Goal: Task Accomplishment & Management: Manage account settings

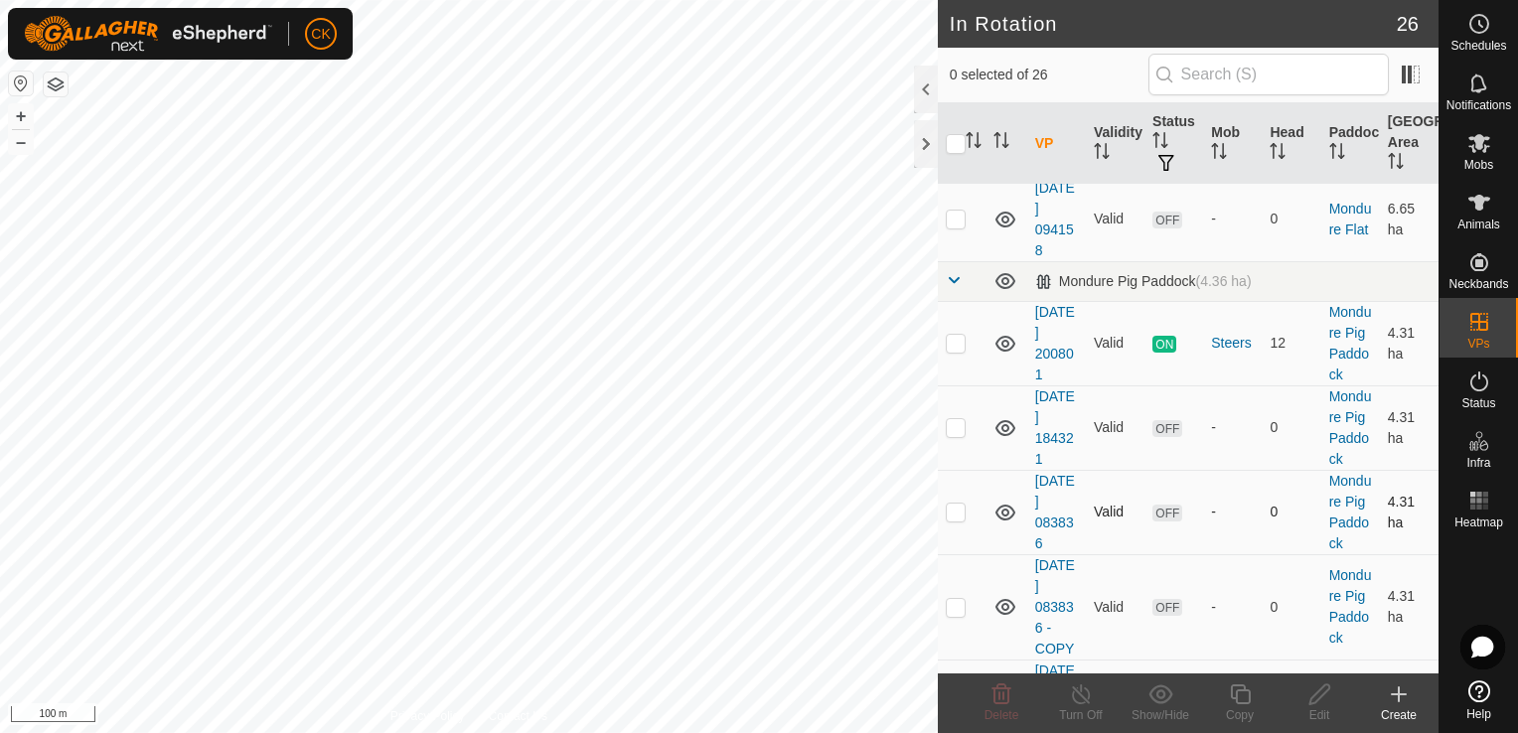
scroll to position [1024, 0]
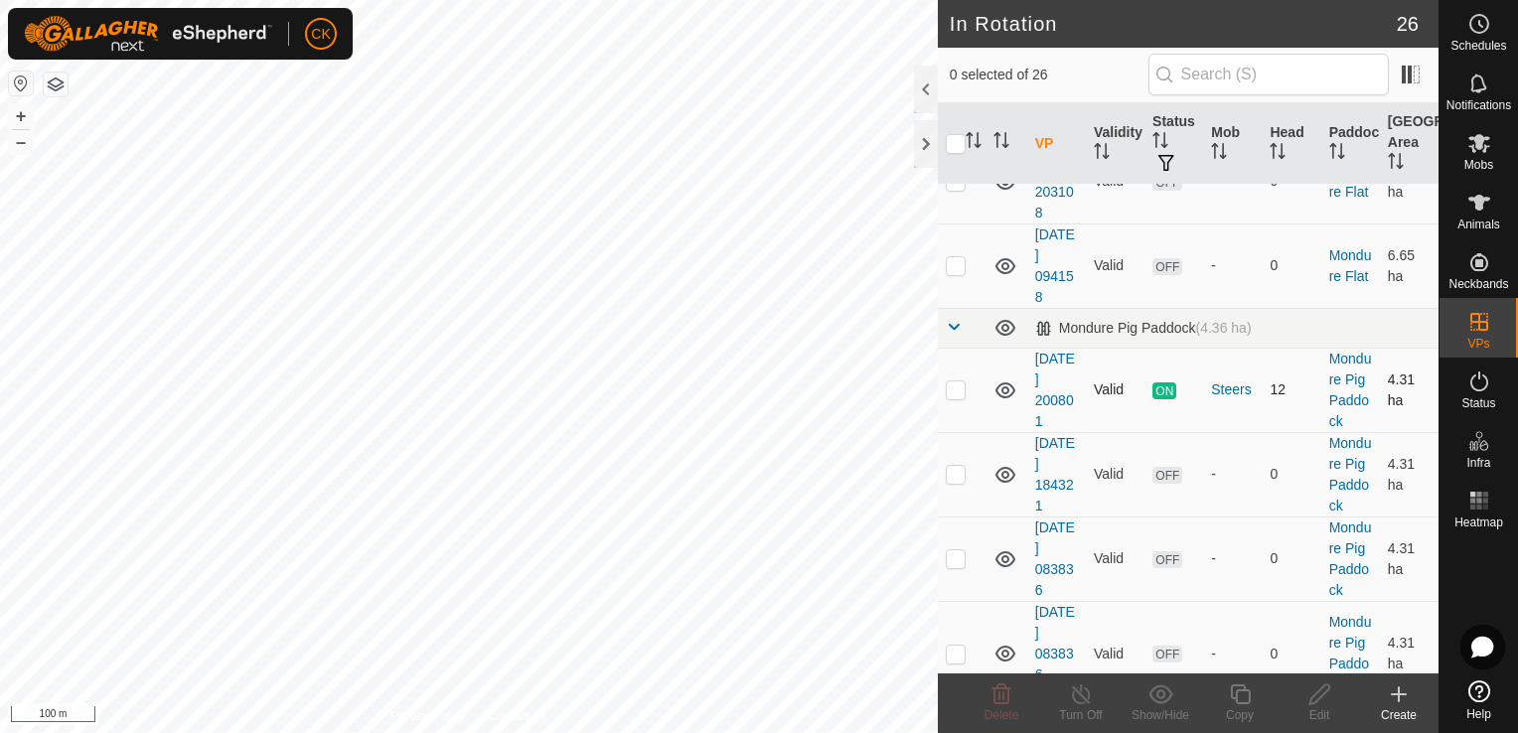
click at [954, 397] on p-checkbox at bounding box center [956, 390] width 20 height 16
checkbox input "true"
click at [1233, 692] on icon at bounding box center [1240, 695] width 25 height 24
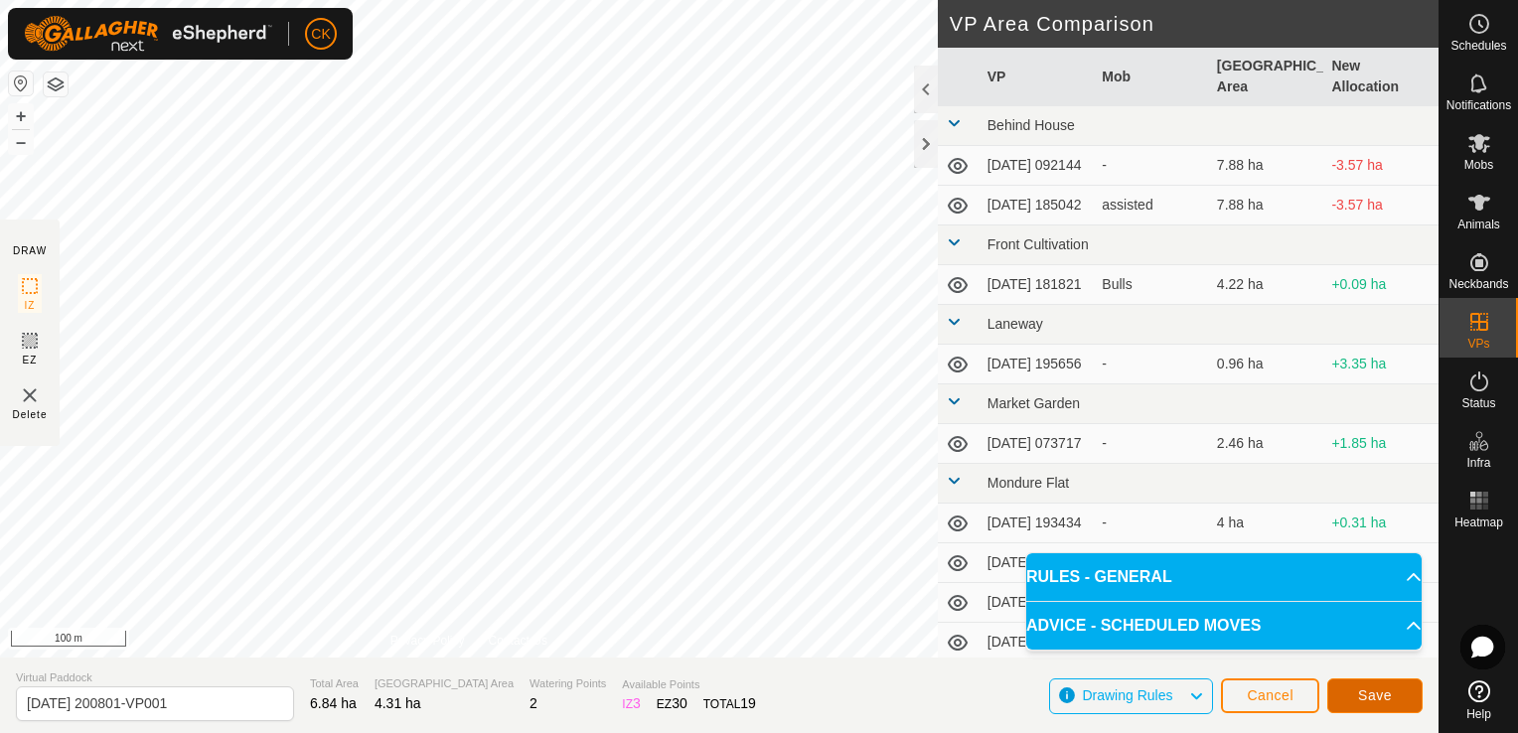
click at [1383, 690] on span "Save" at bounding box center [1375, 696] width 34 height 16
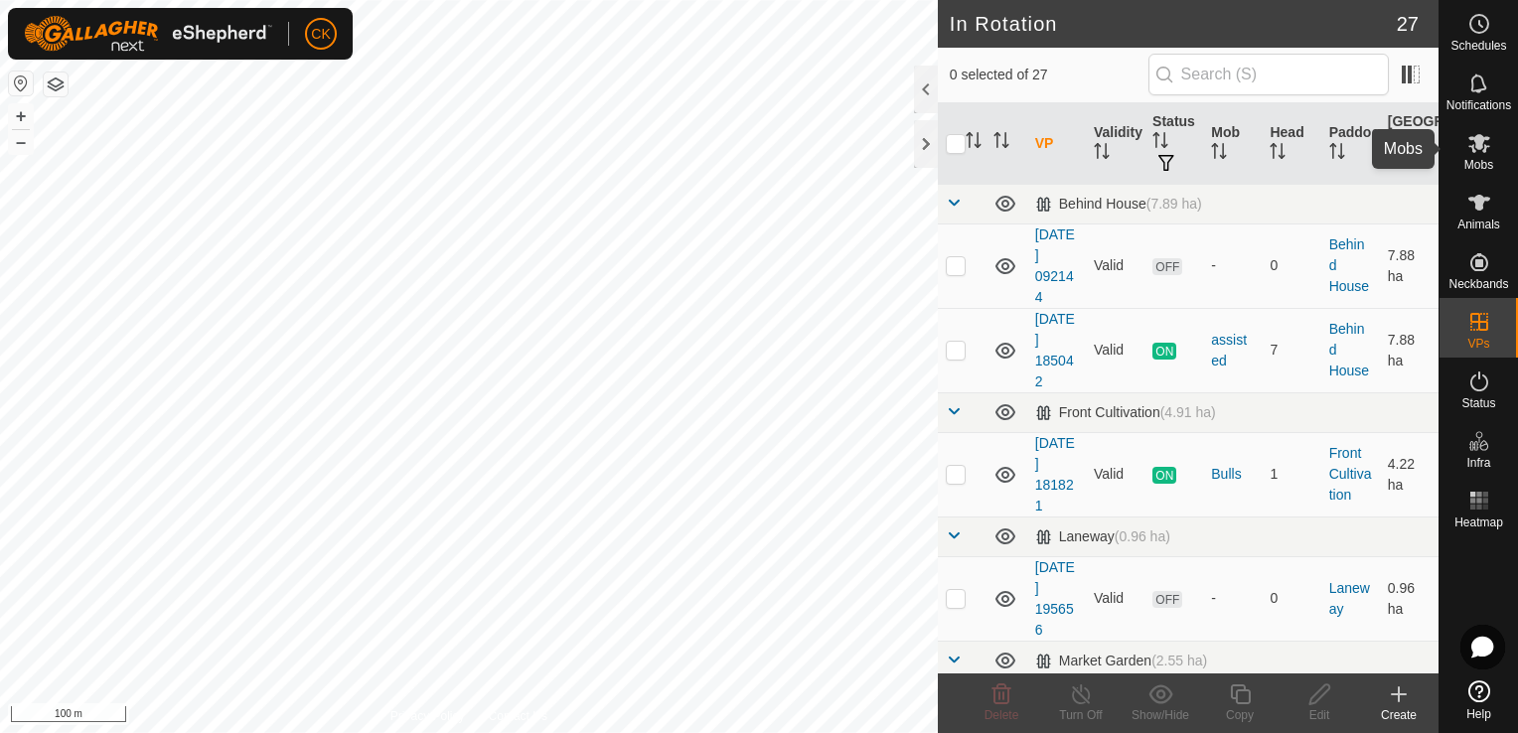
click at [1476, 141] on icon at bounding box center [1479, 143] width 22 height 19
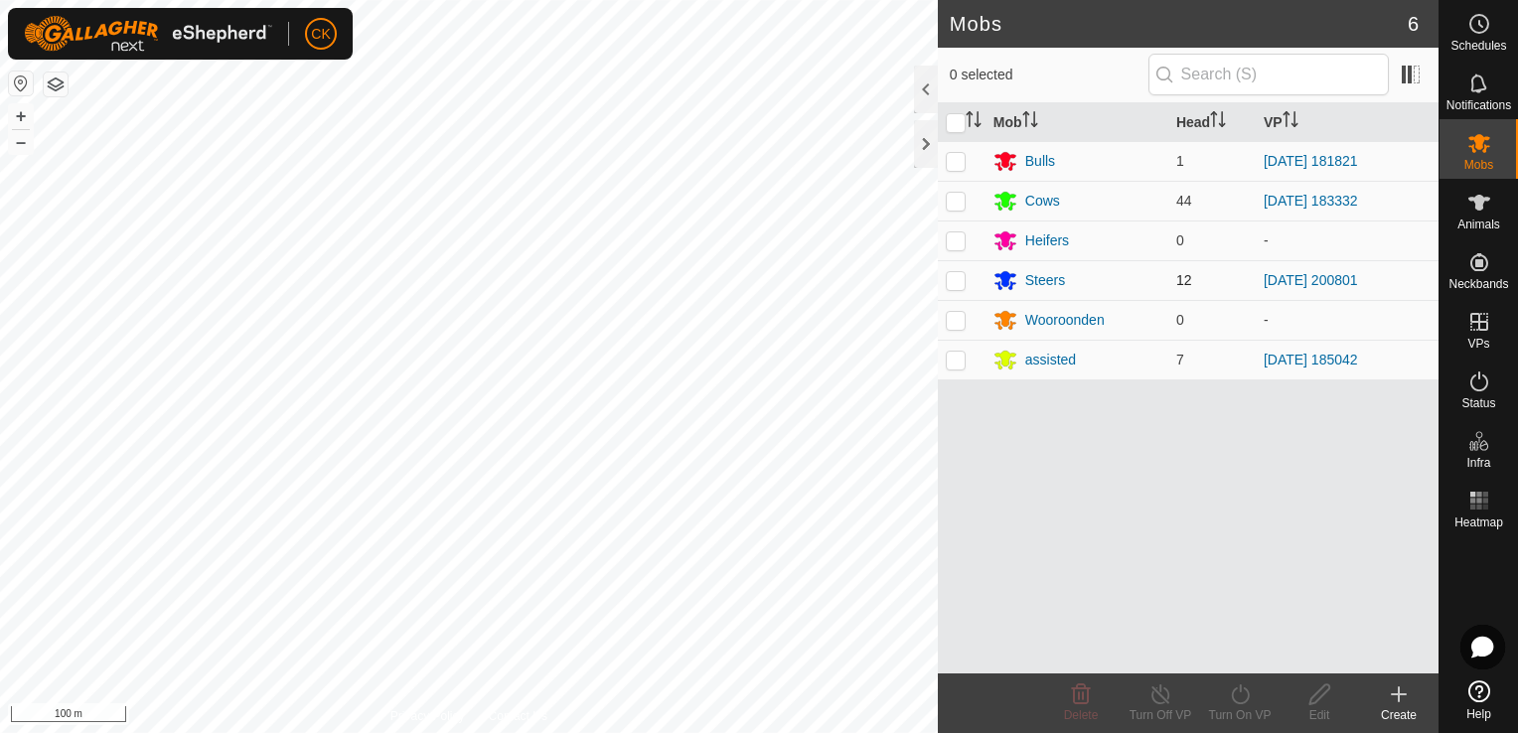
click at [954, 278] on p-checkbox at bounding box center [956, 280] width 20 height 16
checkbox input "true"
click at [1239, 690] on icon at bounding box center [1240, 695] width 25 height 24
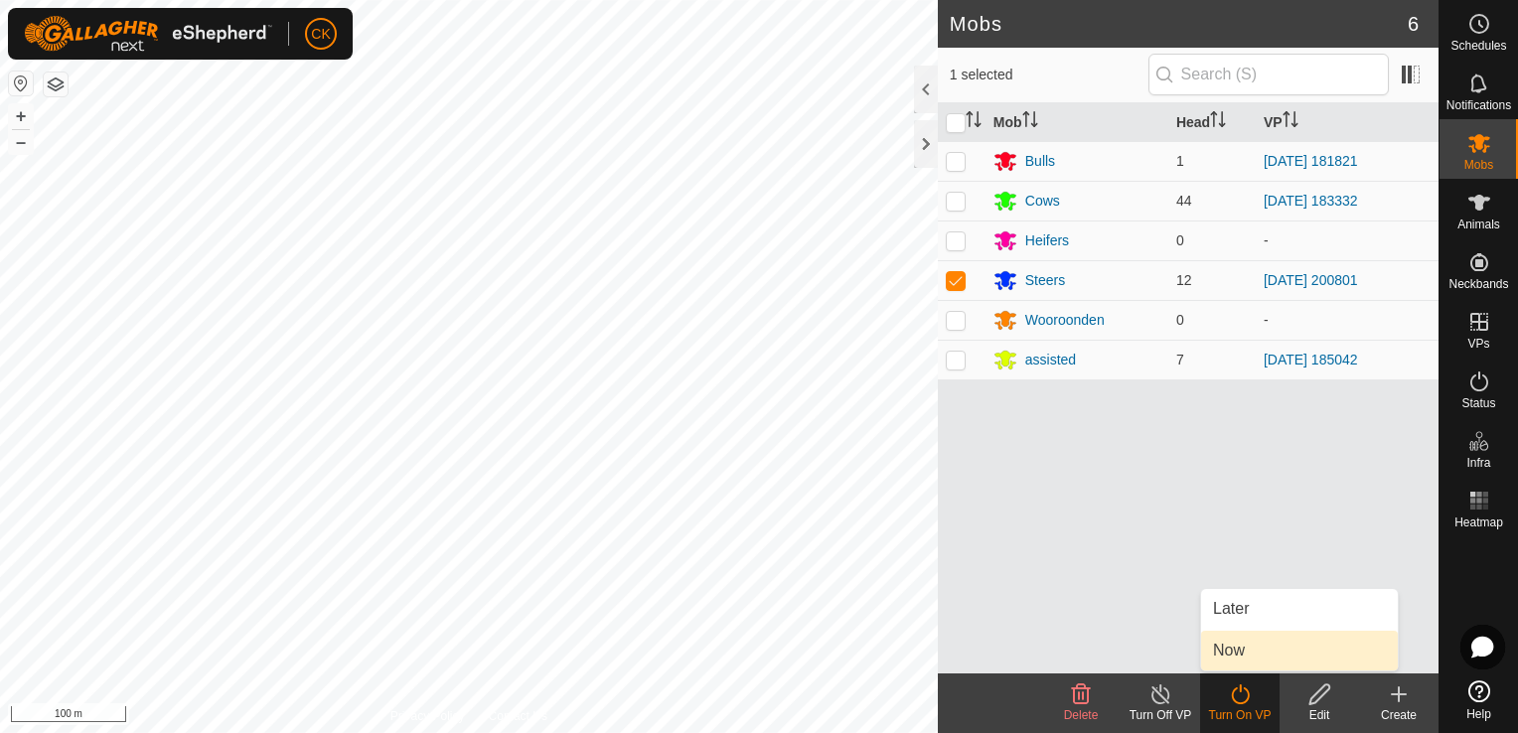
click at [1240, 652] on link "Now" at bounding box center [1299, 651] width 197 height 40
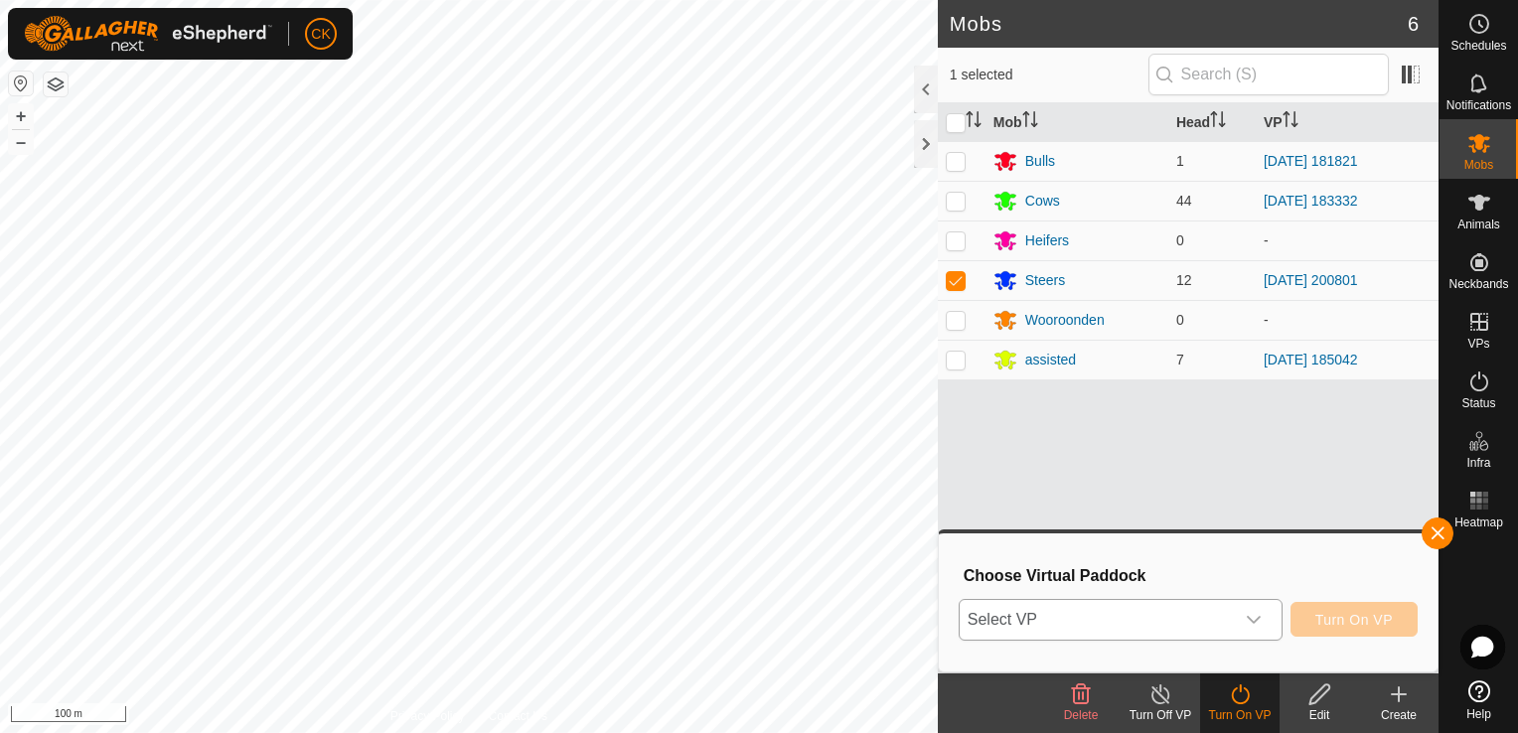
click at [1261, 619] on icon "dropdown trigger" at bounding box center [1254, 620] width 14 height 8
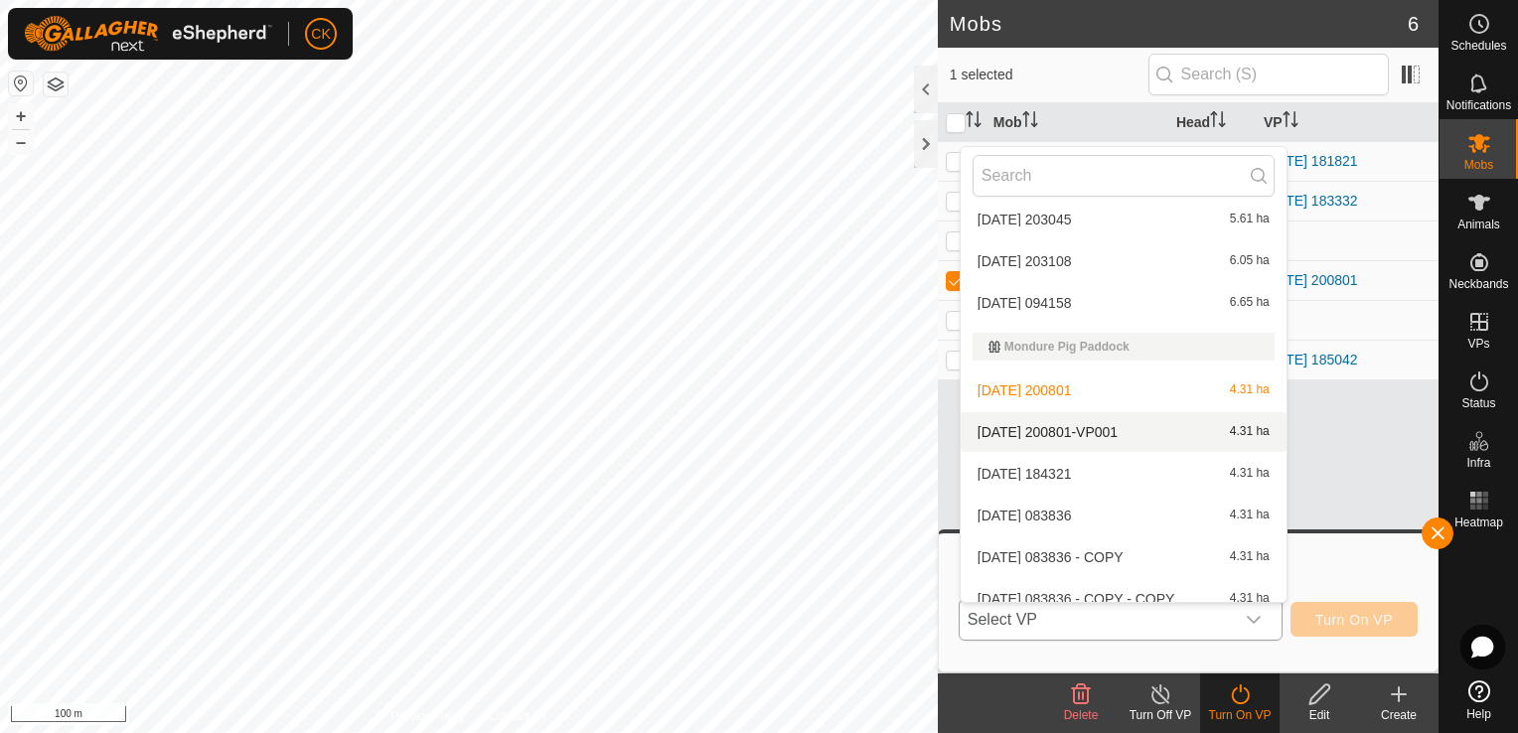
scroll to position [596, 0]
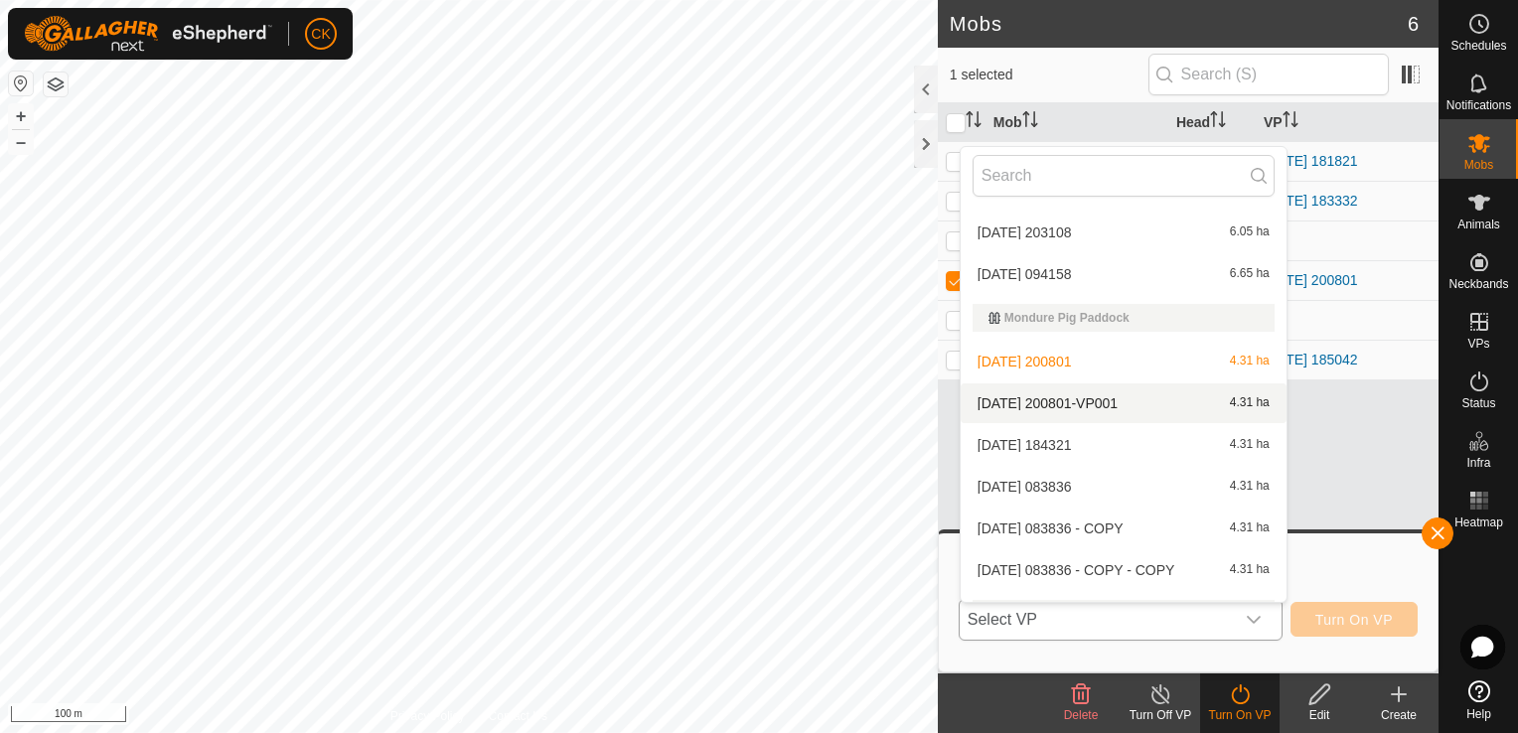
click at [1062, 403] on li "[DATE] 200801-VP001 4.31 ha" at bounding box center [1124, 404] width 326 height 40
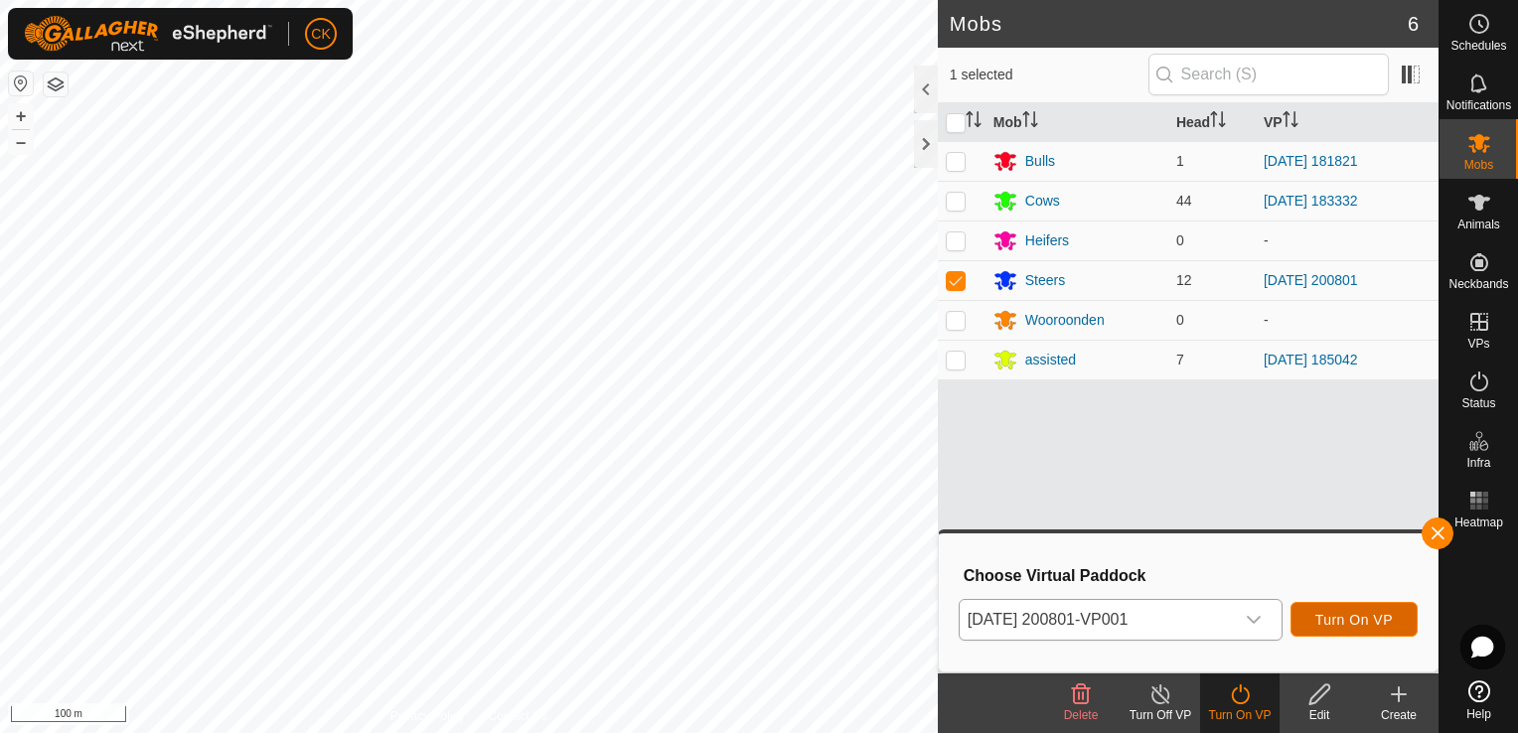
click at [1342, 621] on span "Turn On VP" at bounding box center [1353, 620] width 77 height 16
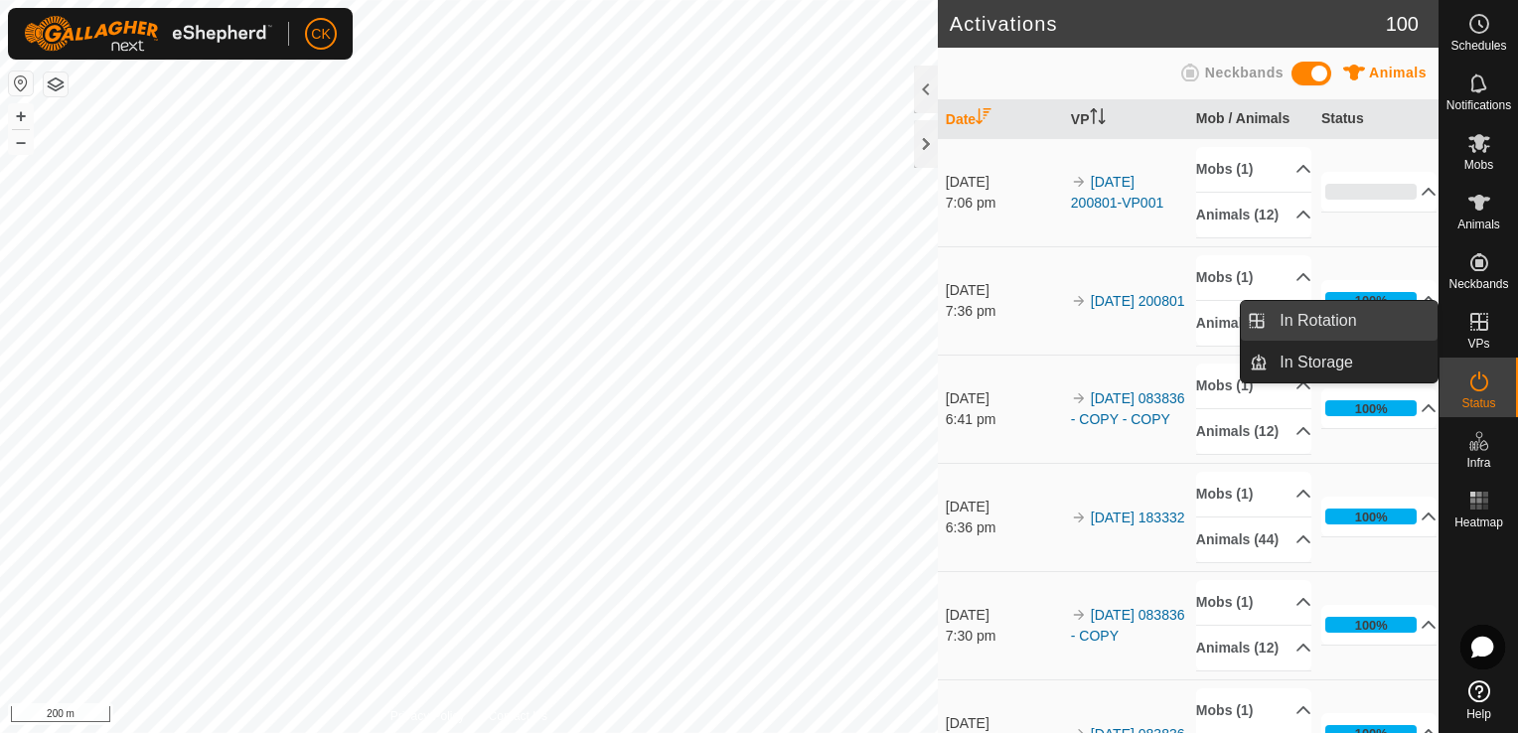
click at [1374, 321] on link "In Rotation" at bounding box center [1353, 321] width 170 height 40
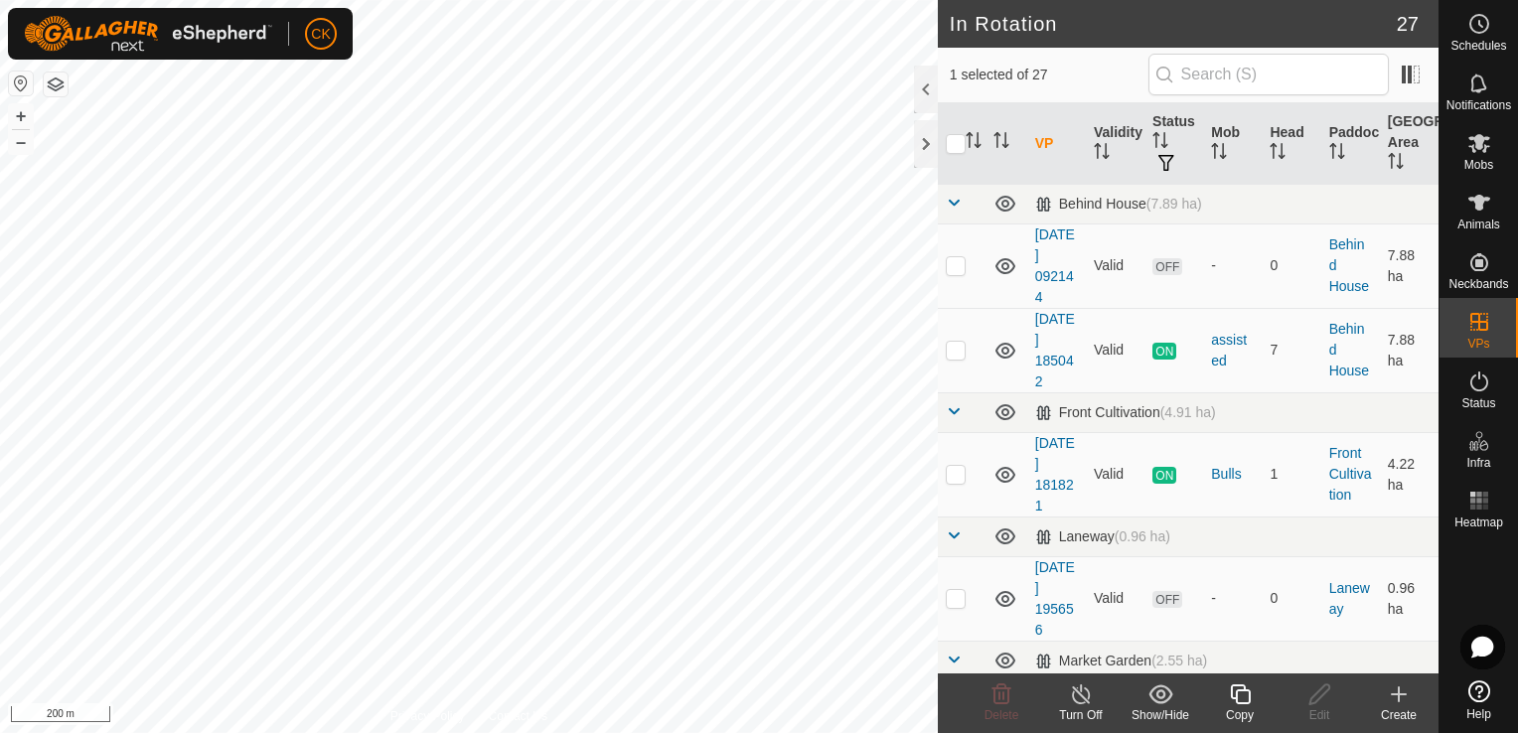
click at [955, 145] on input "checkbox" at bounding box center [956, 144] width 20 height 20
checkbox input "true"
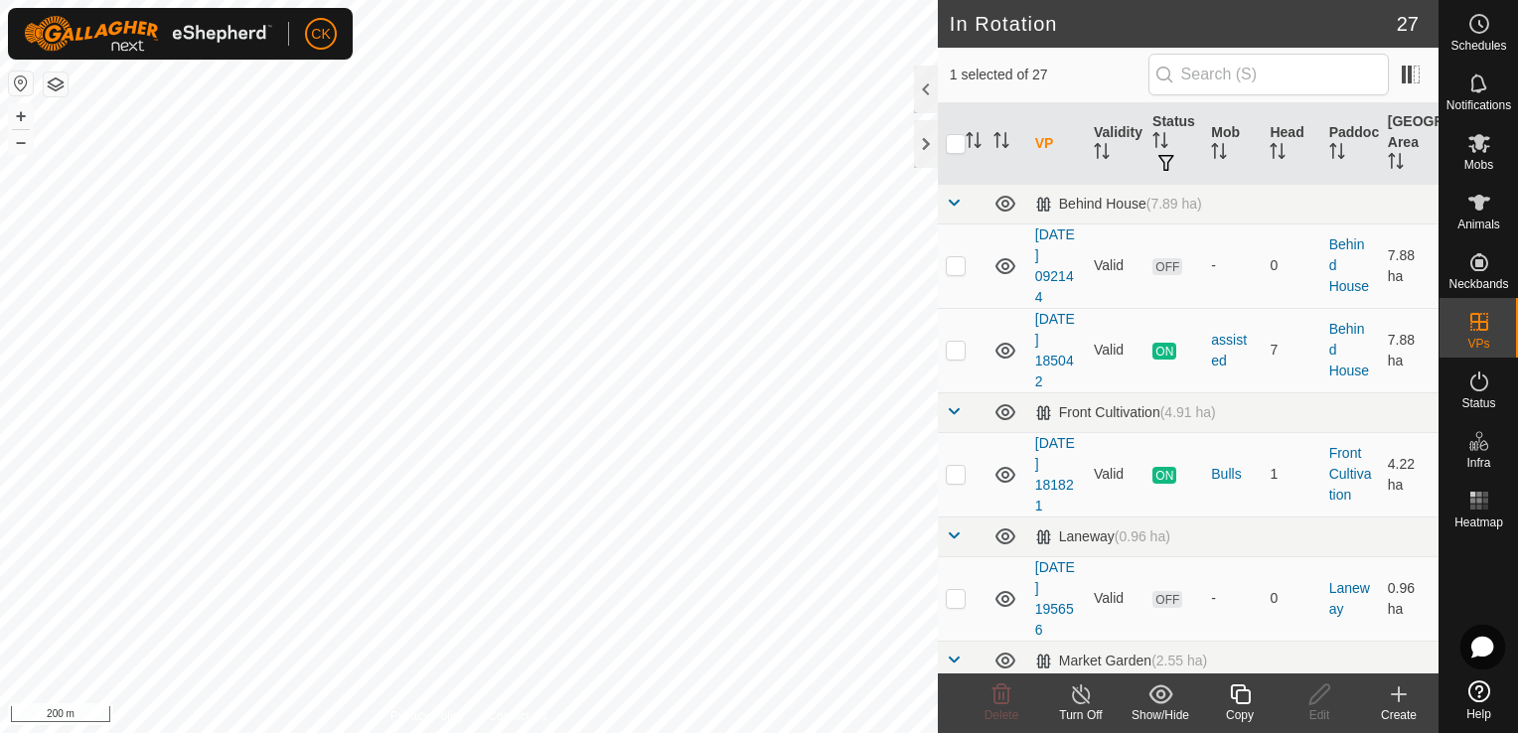
checkbox input "true"
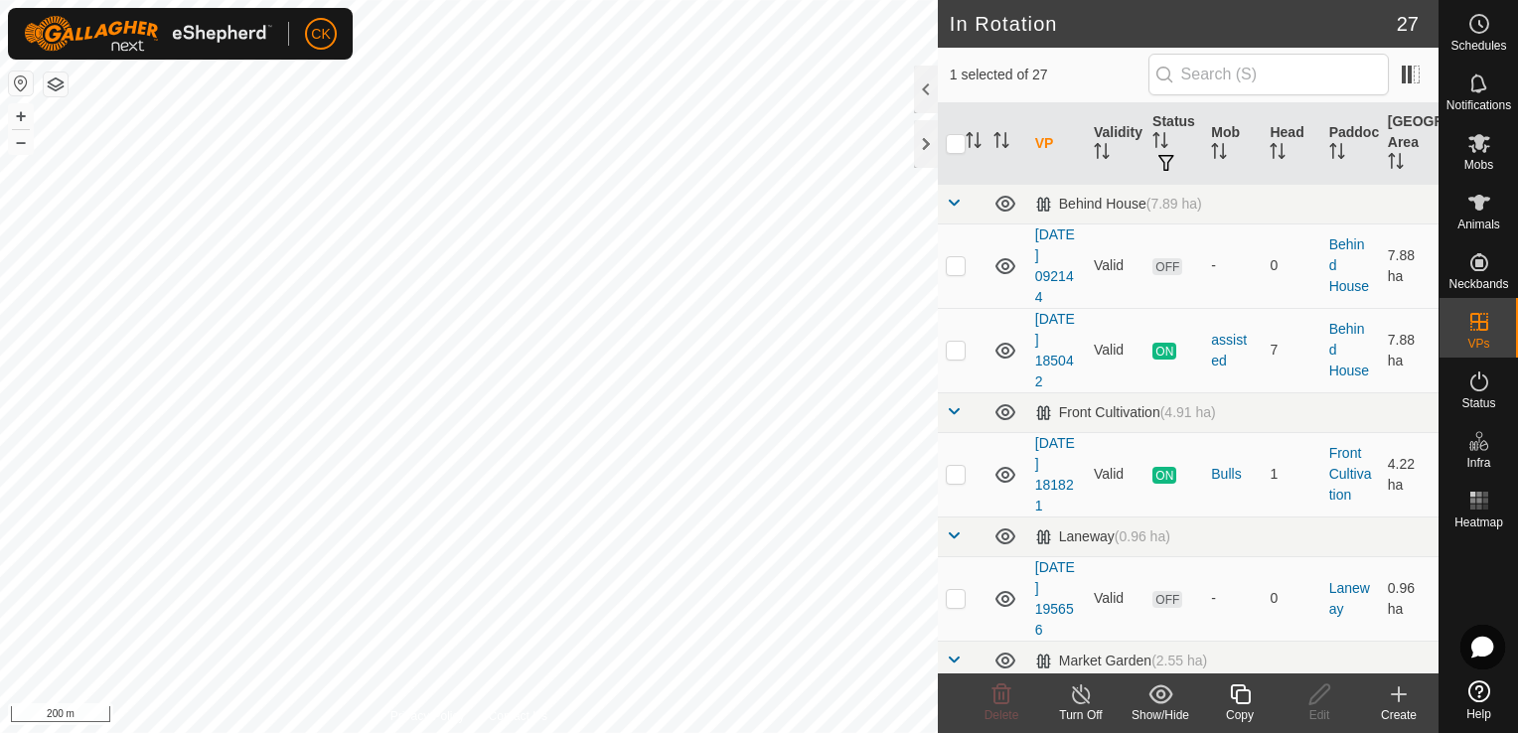
checkbox input "true"
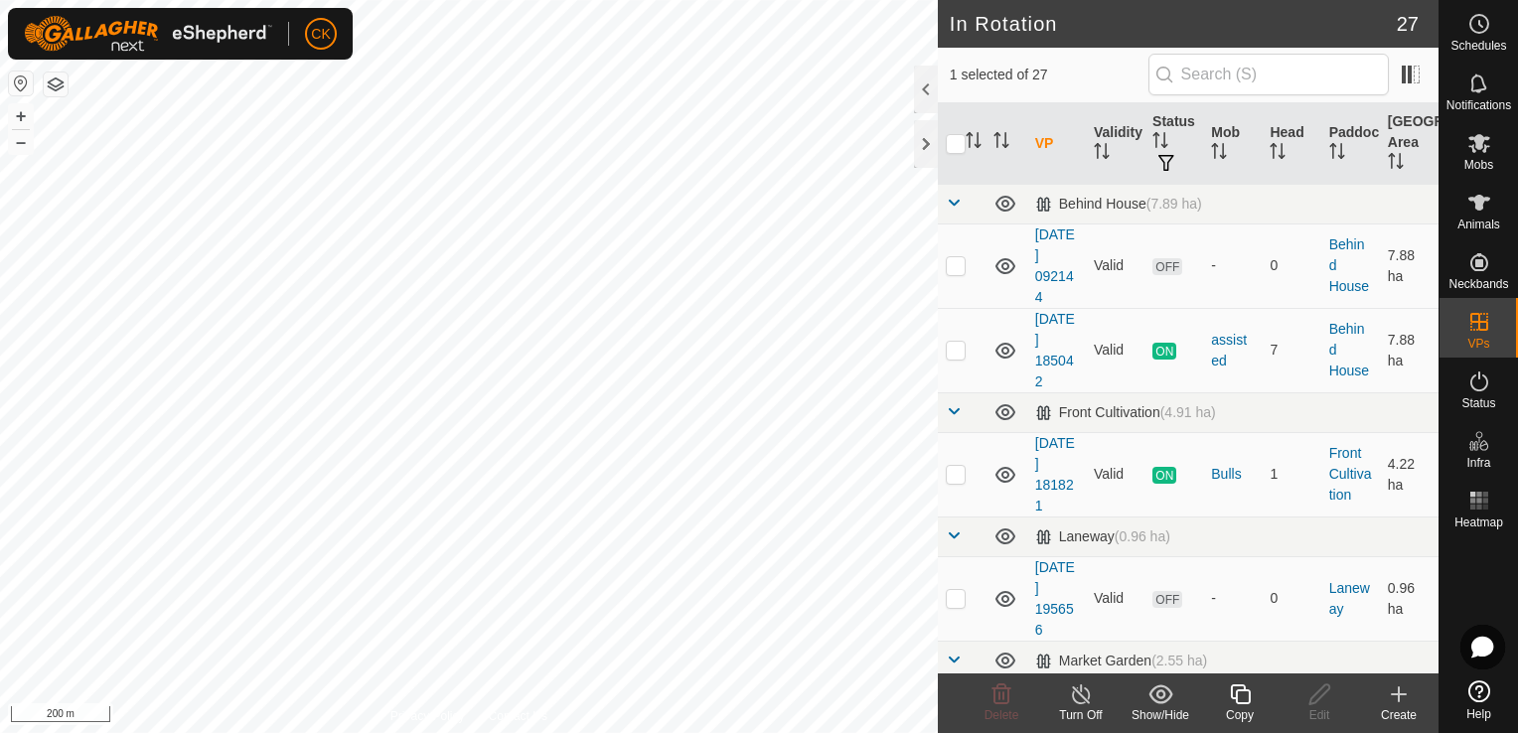
checkbox input "true"
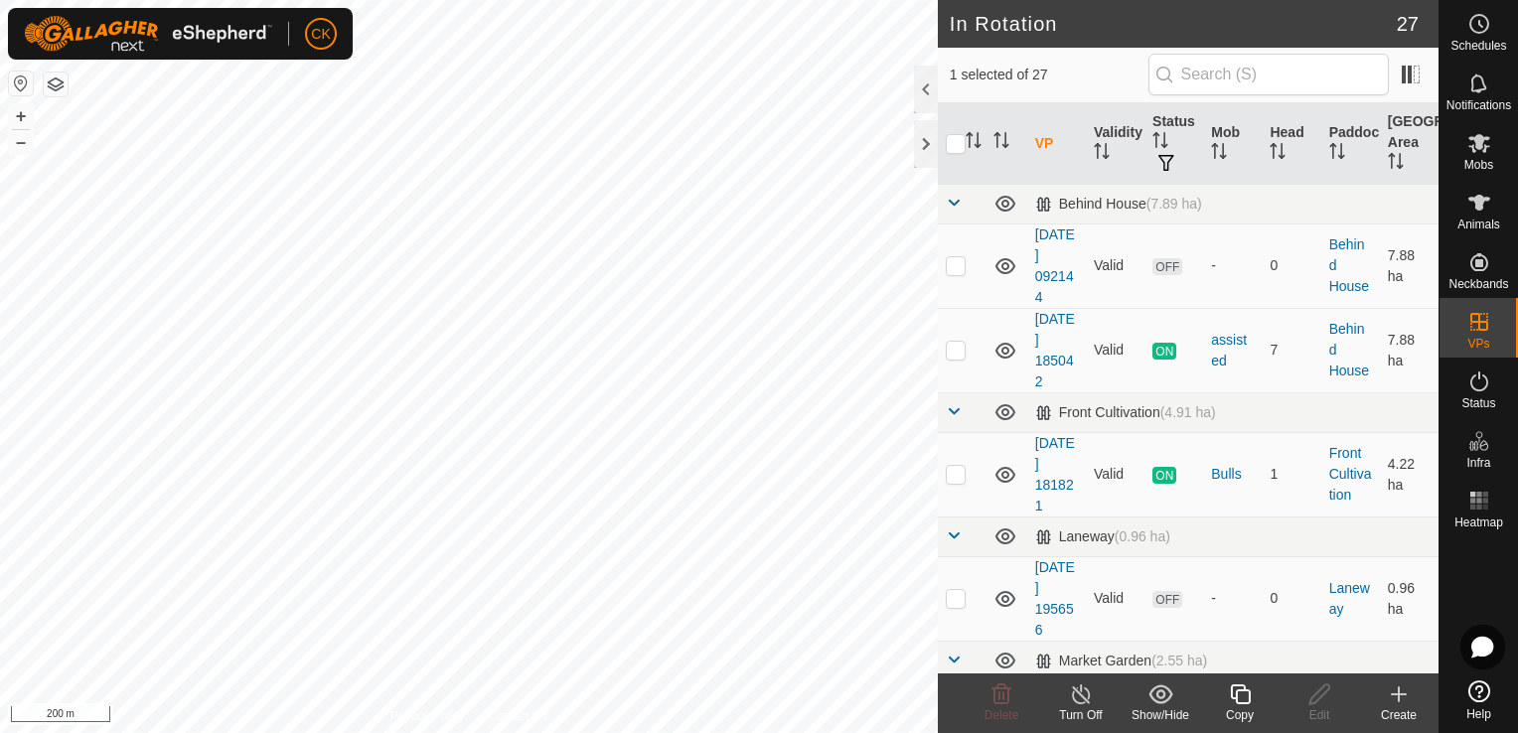
checkbox input "true"
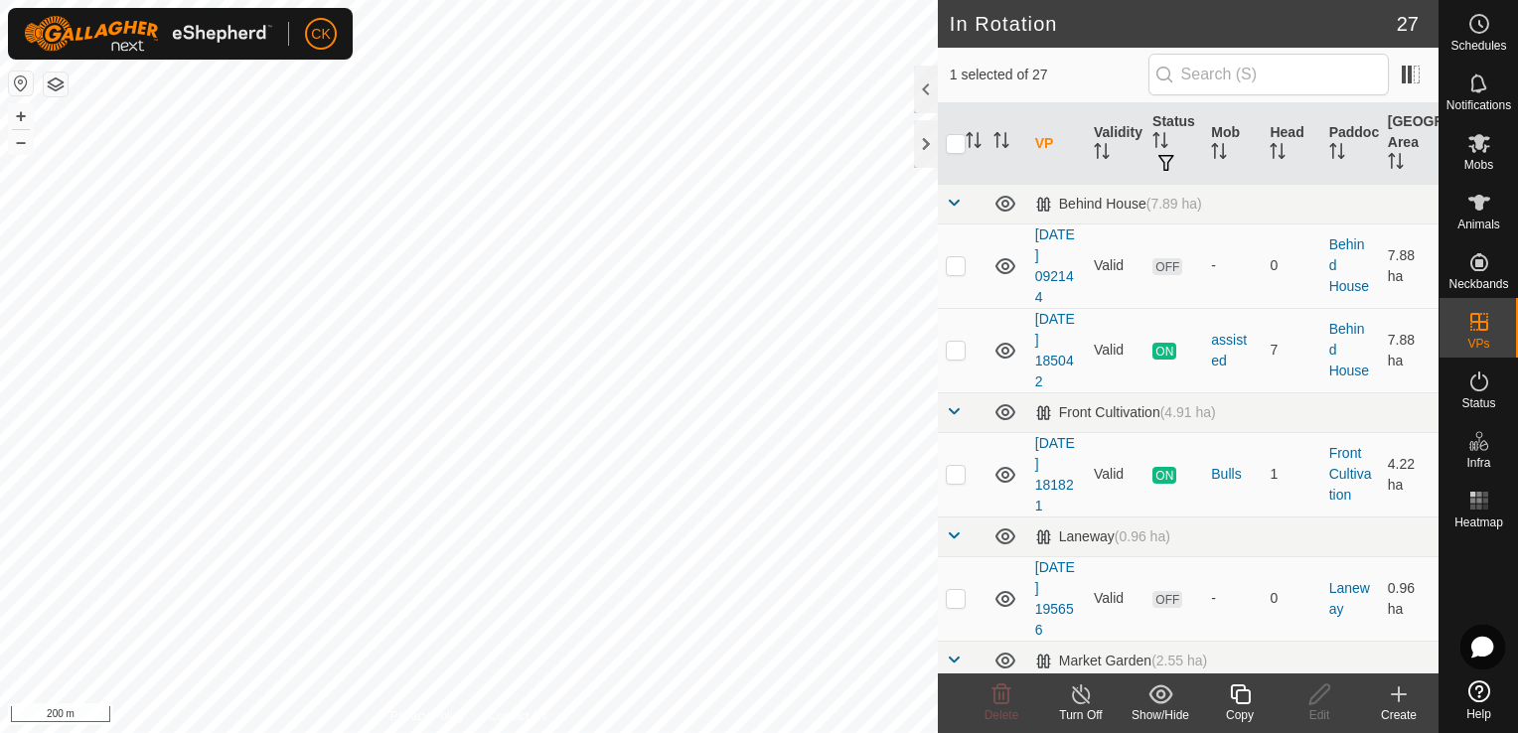
checkbox input "true"
click at [955, 145] on input "checkbox" at bounding box center [956, 144] width 20 height 20
checkbox input "false"
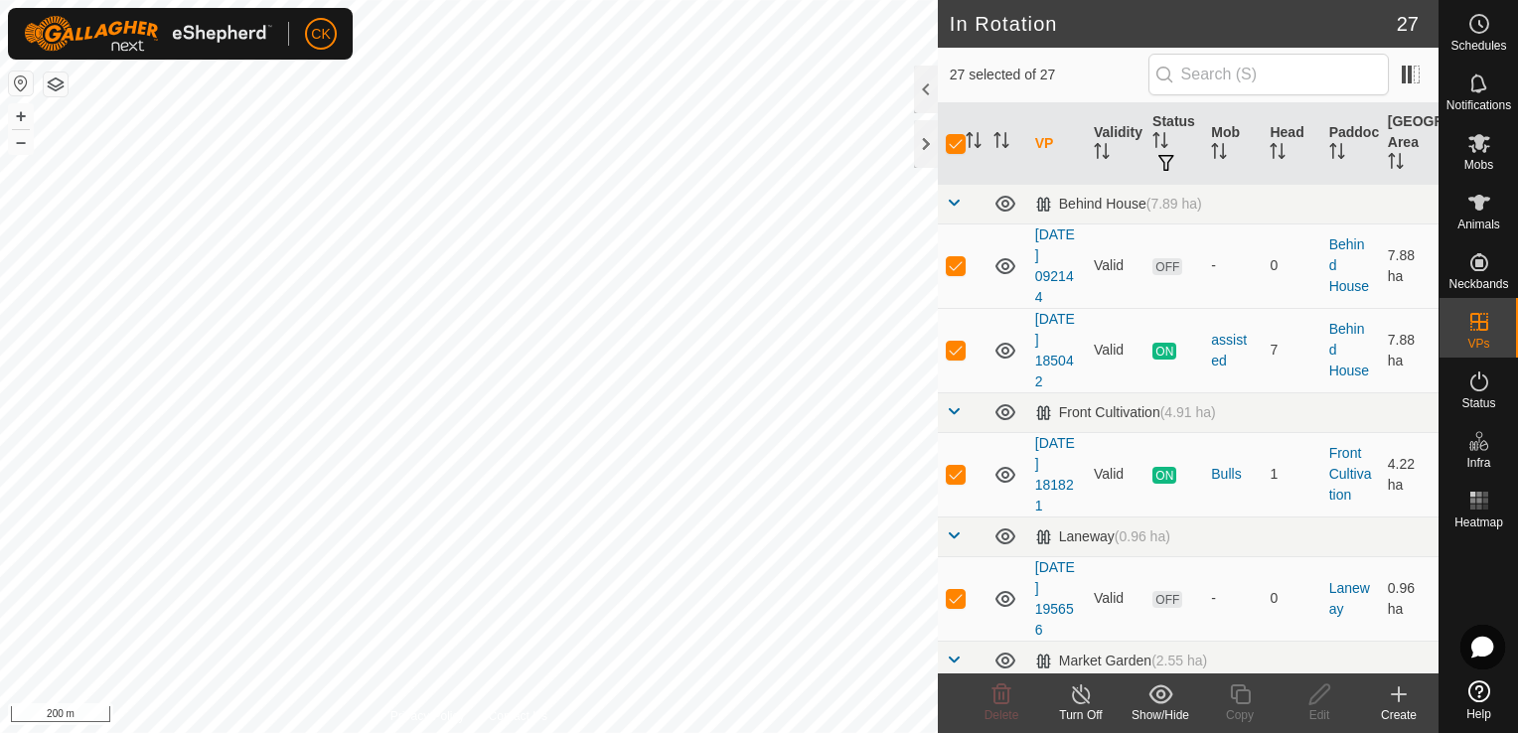
checkbox input "false"
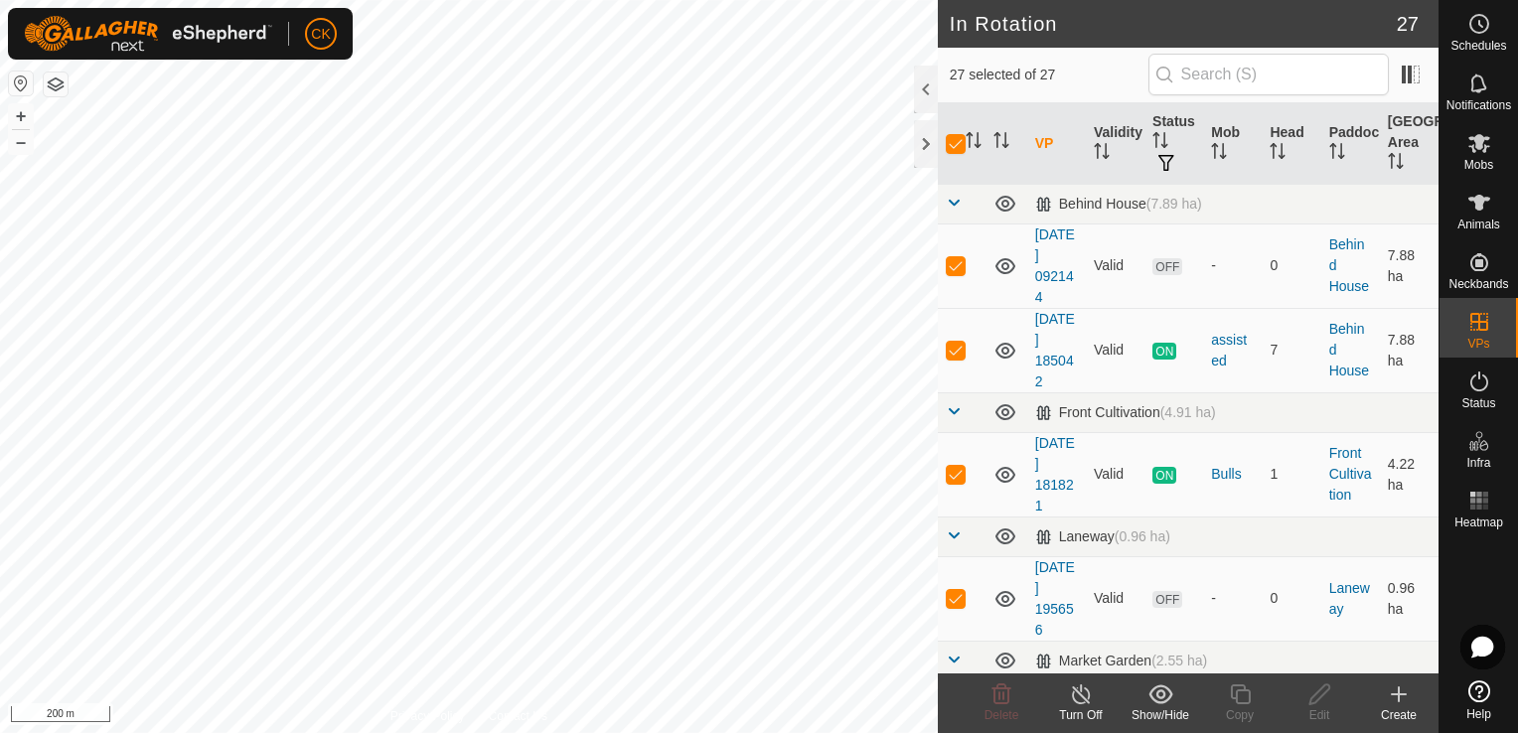
checkbox input "false"
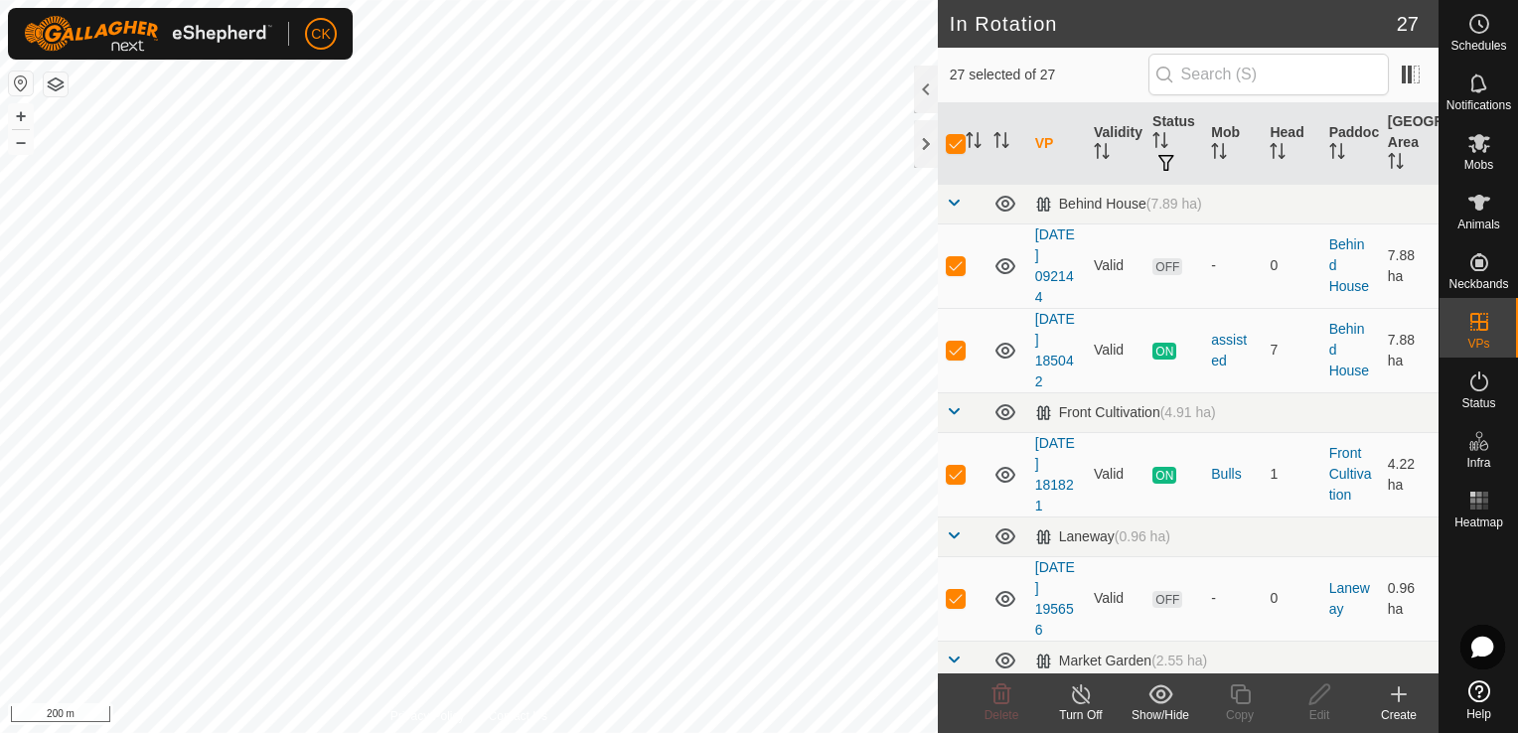
checkbox input "false"
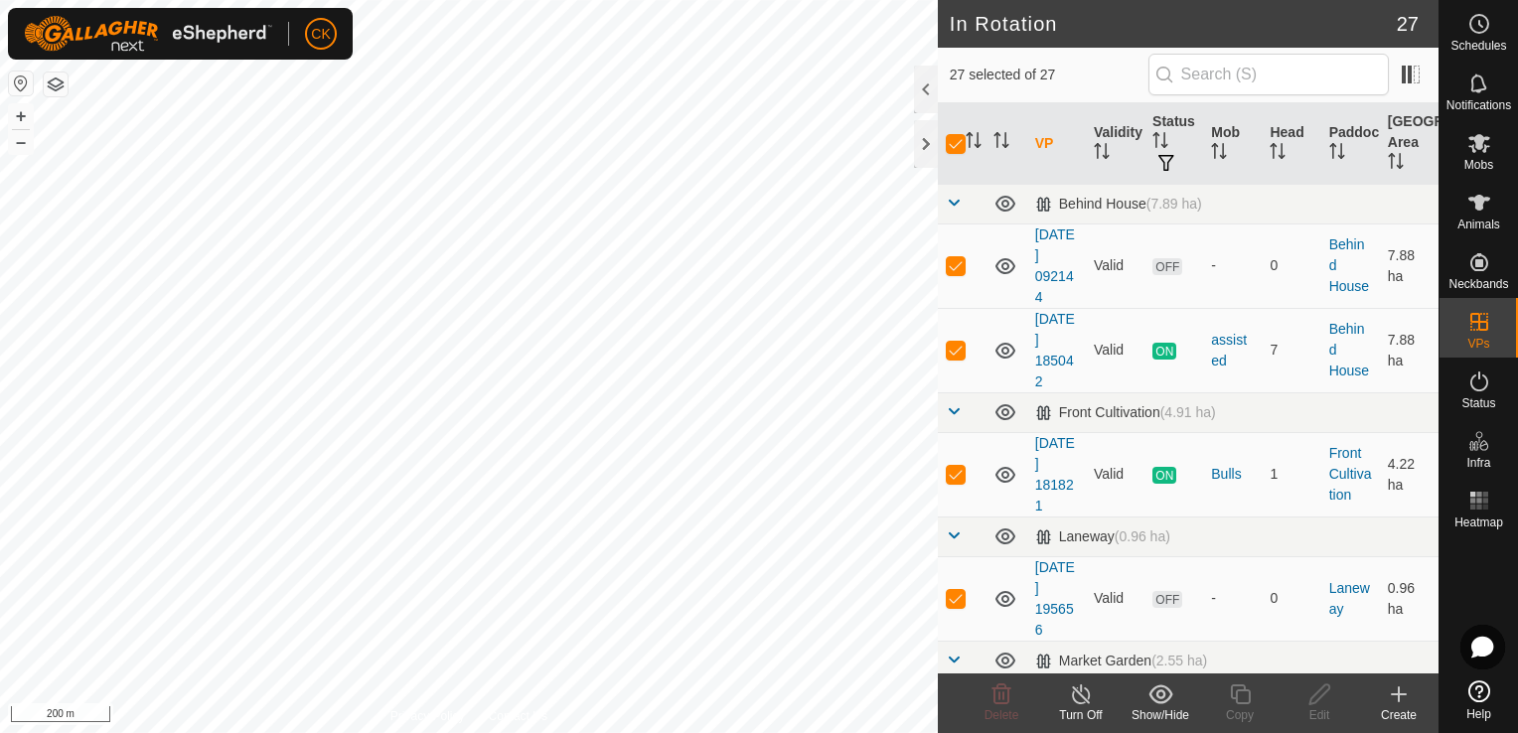
checkbox input "false"
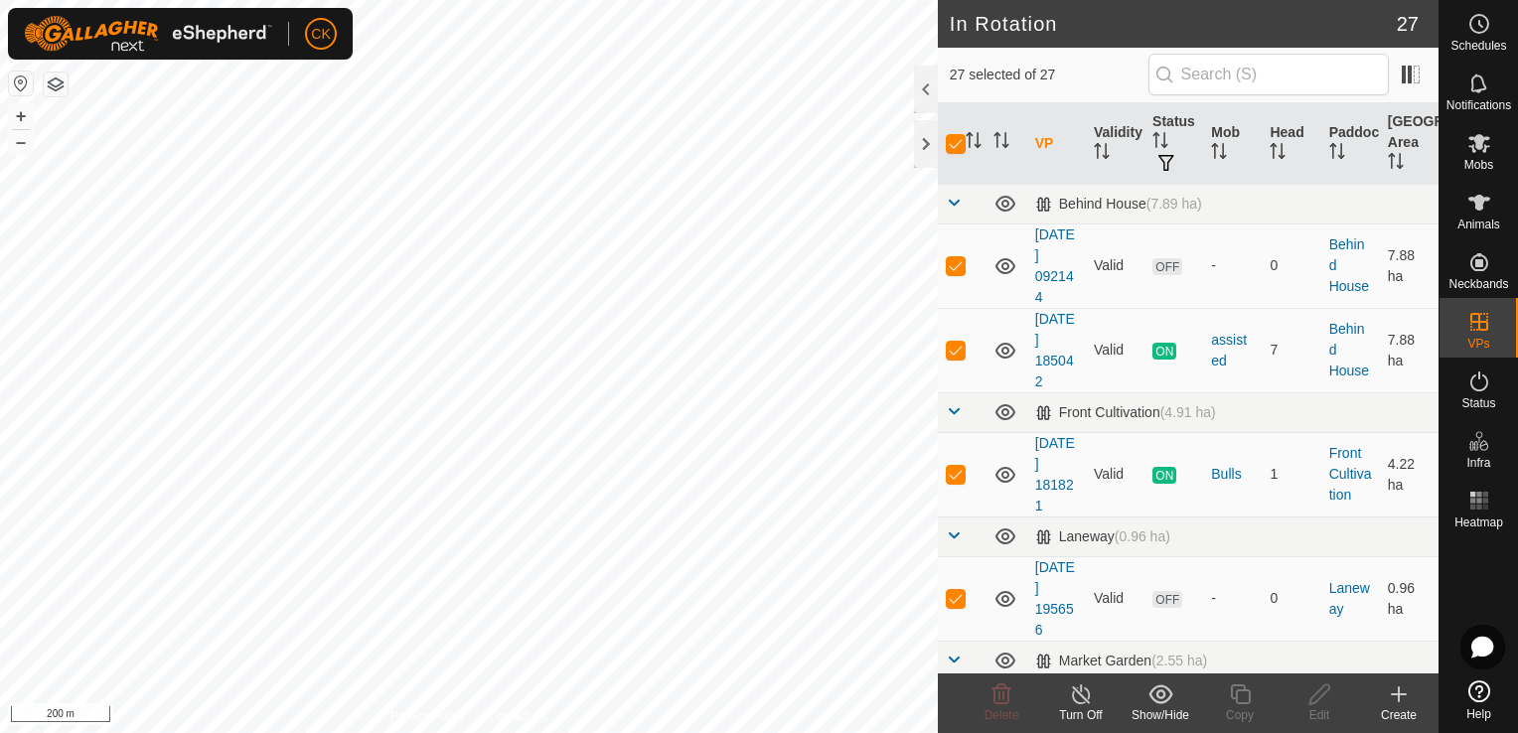
checkbox input "false"
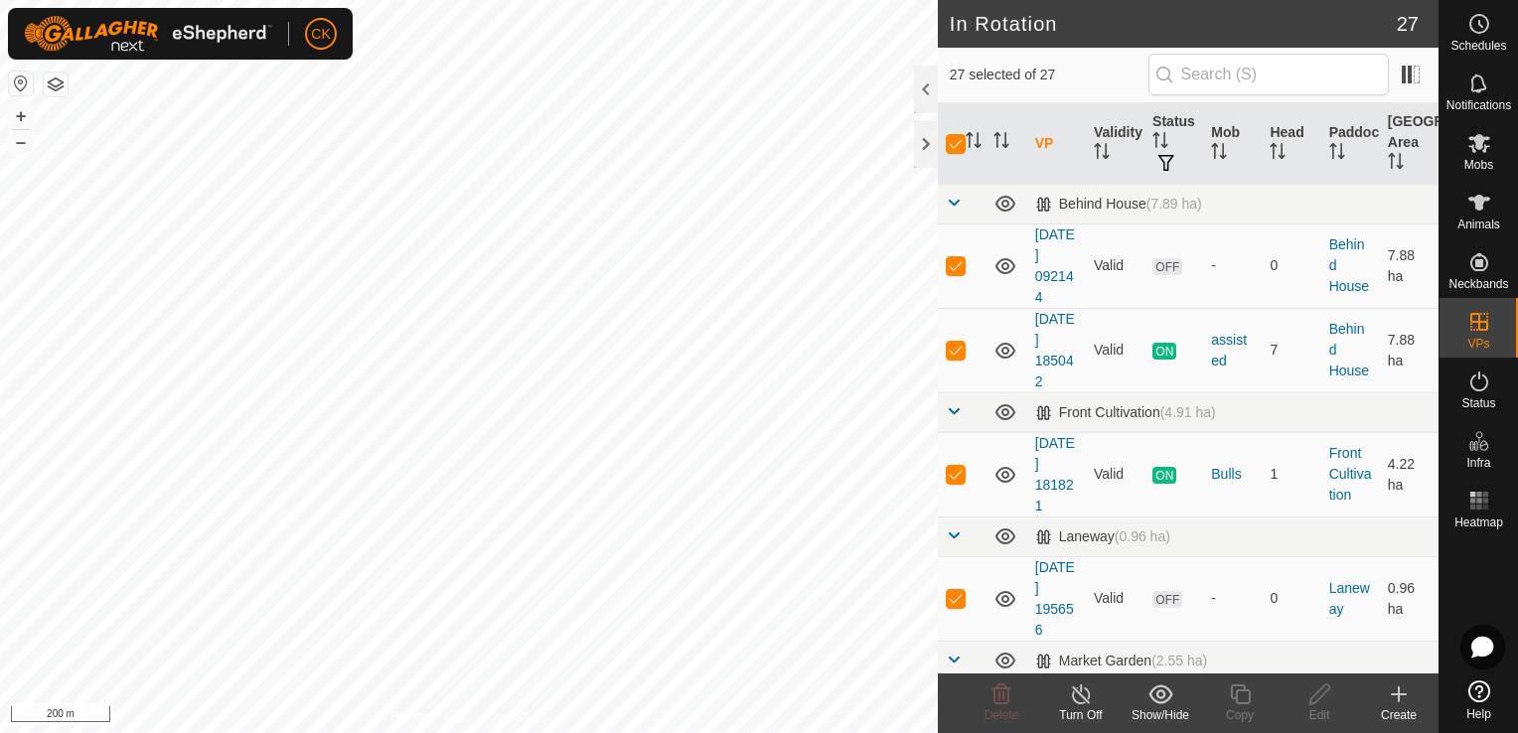
checkbox input "false"
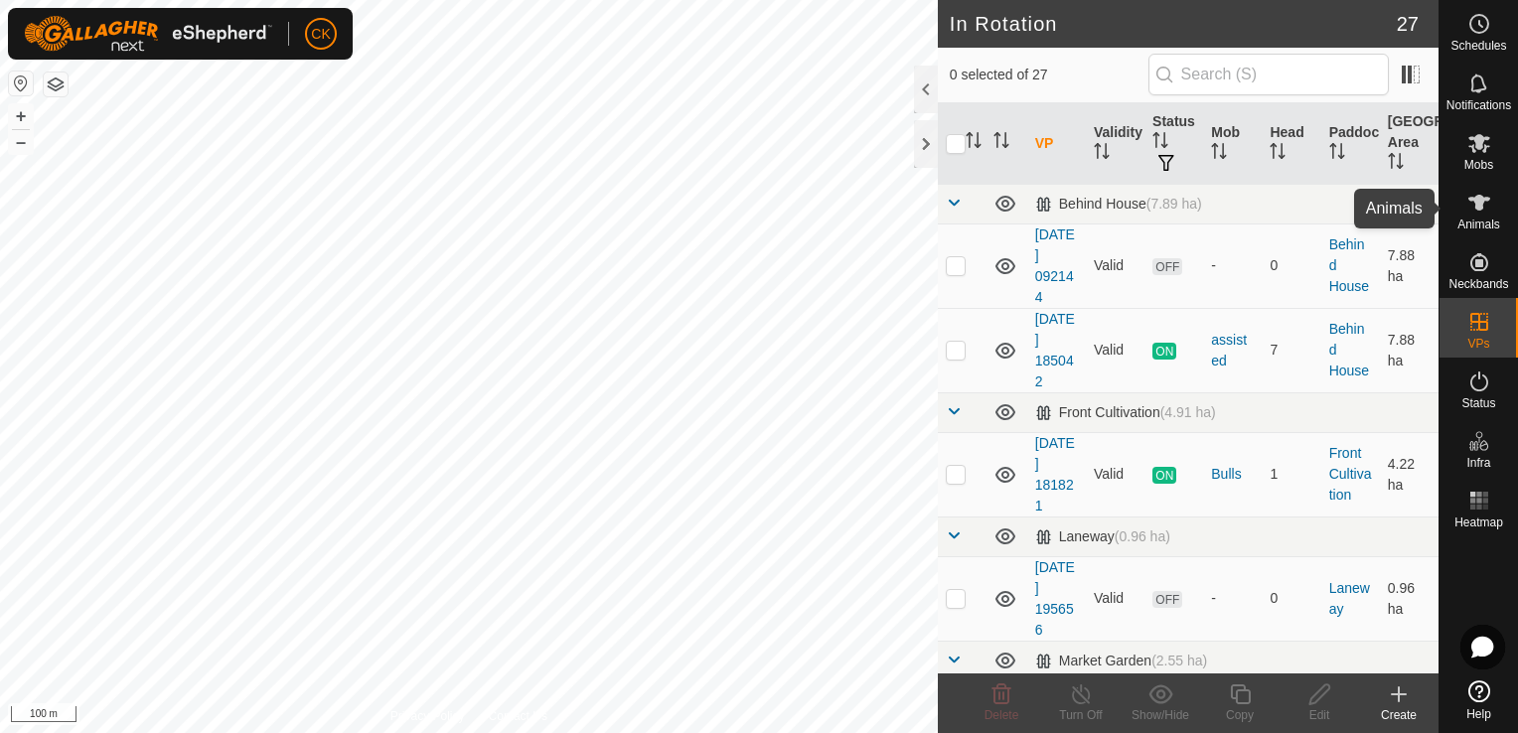
click at [1474, 203] on icon at bounding box center [1479, 203] width 24 height 24
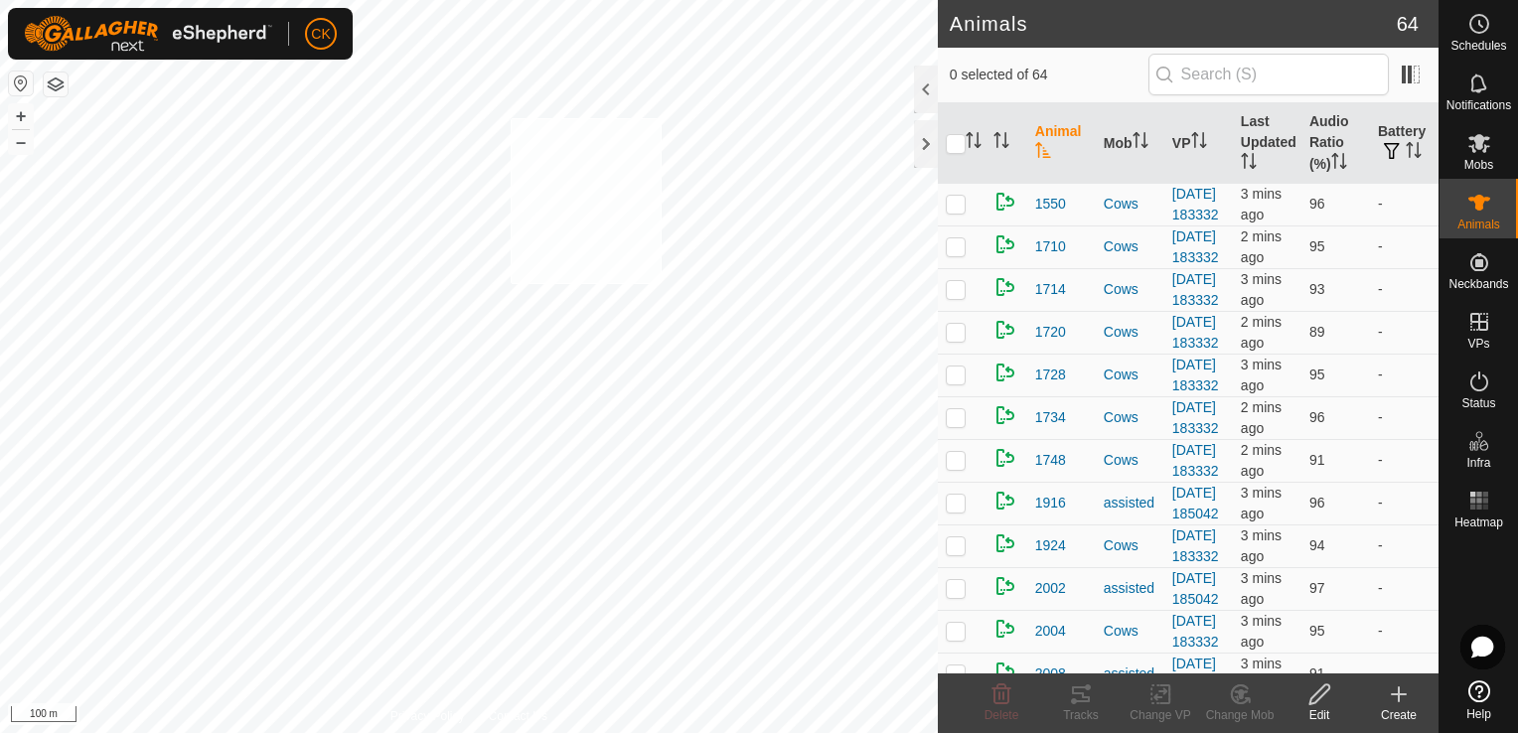
checkbox input "true"
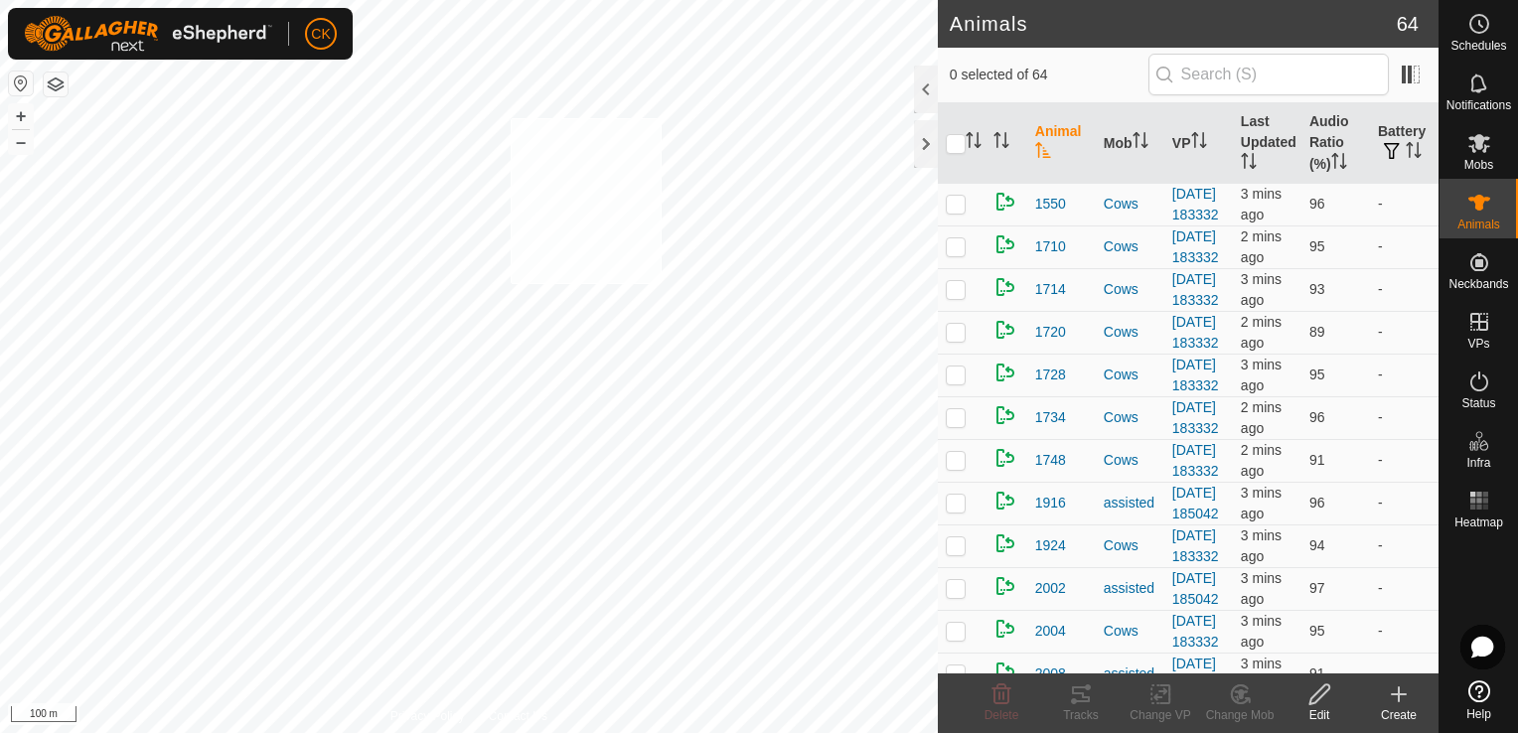
checkbox input "true"
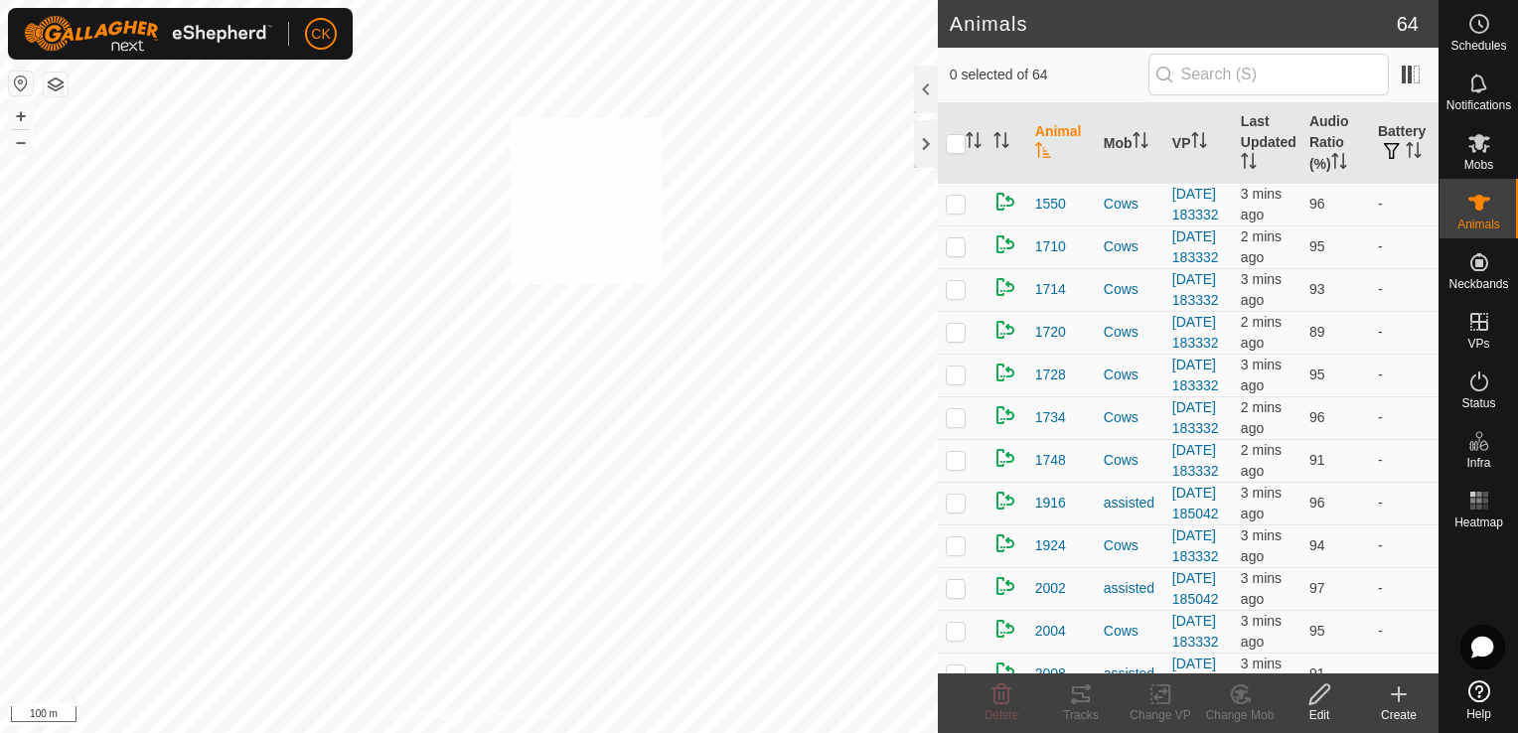
checkbox input "true"
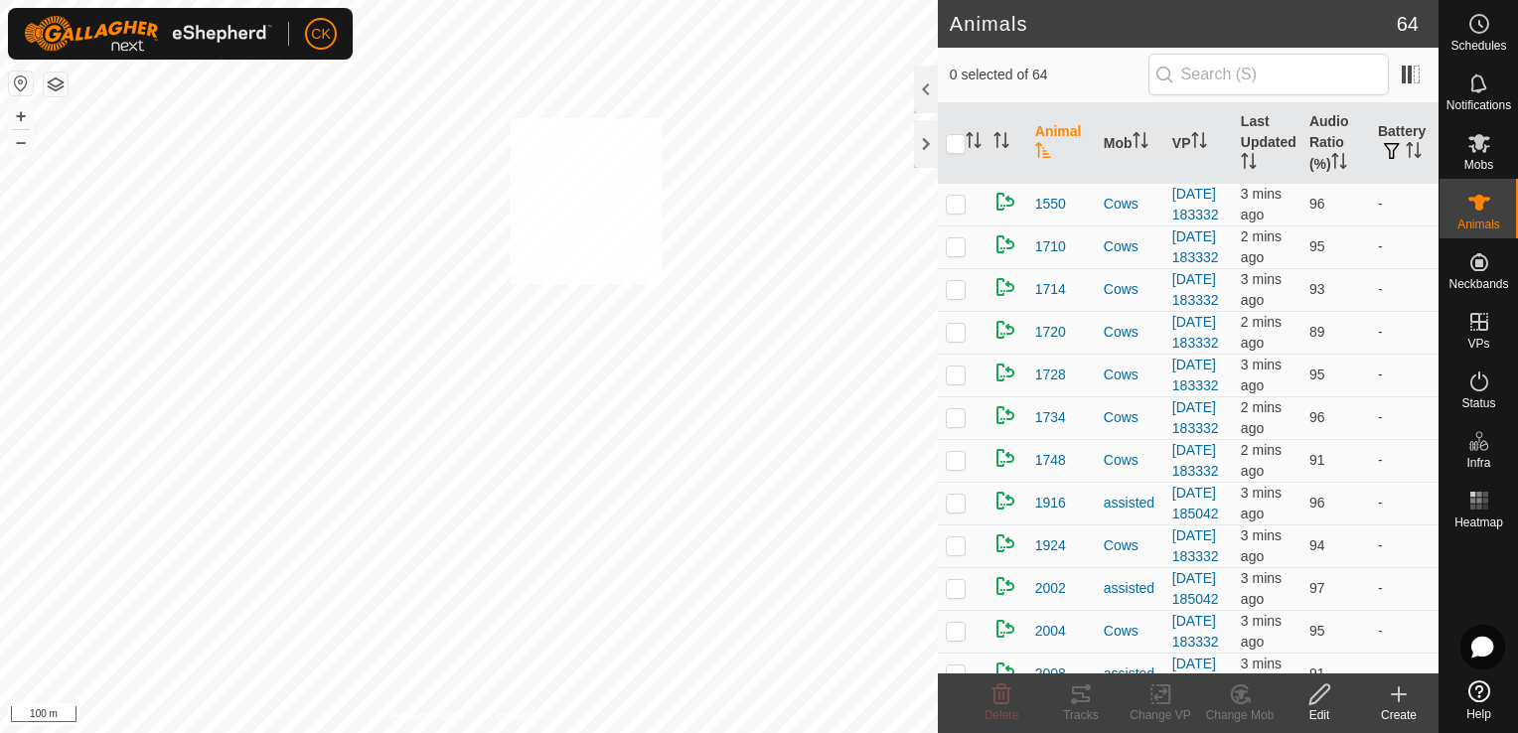
checkbox input "true"
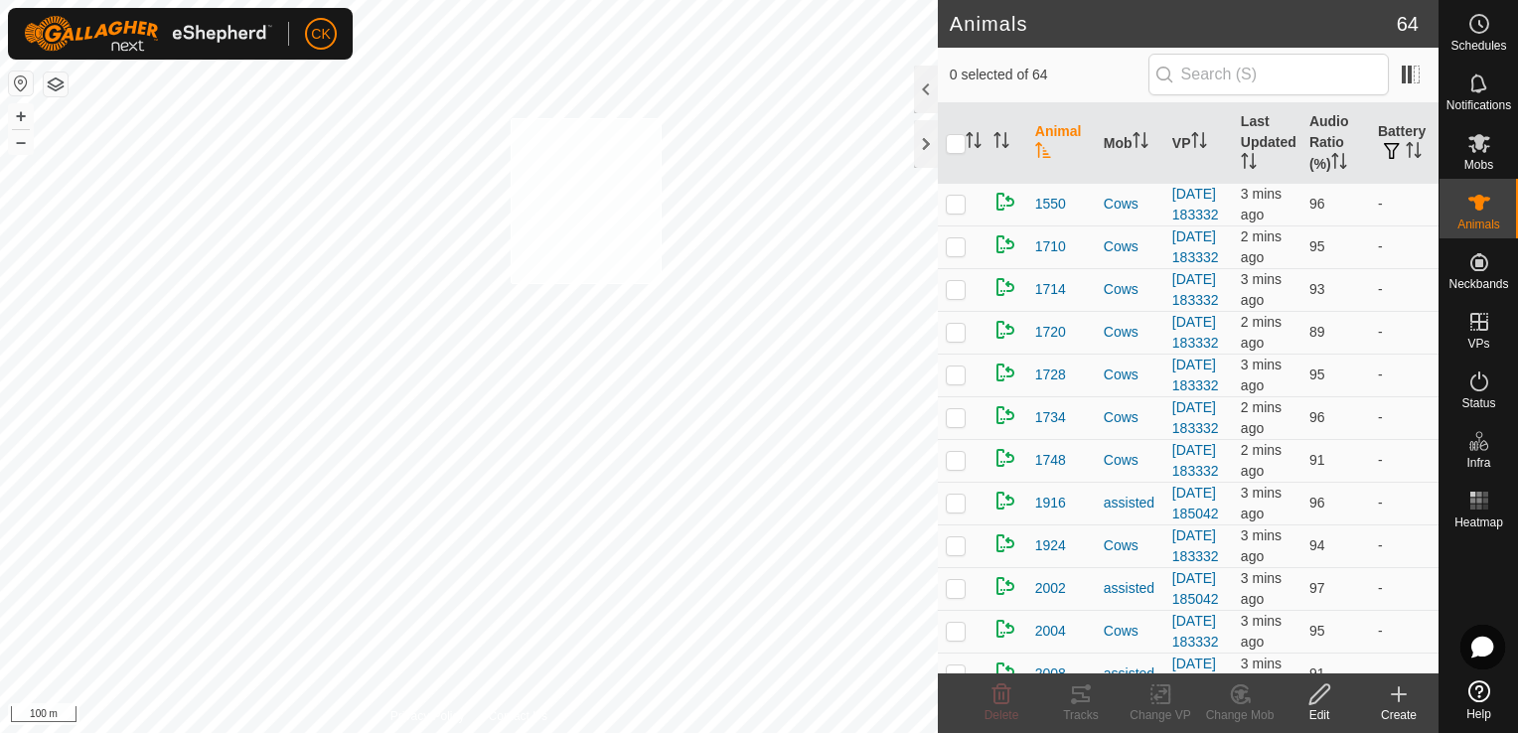
checkbox input "true"
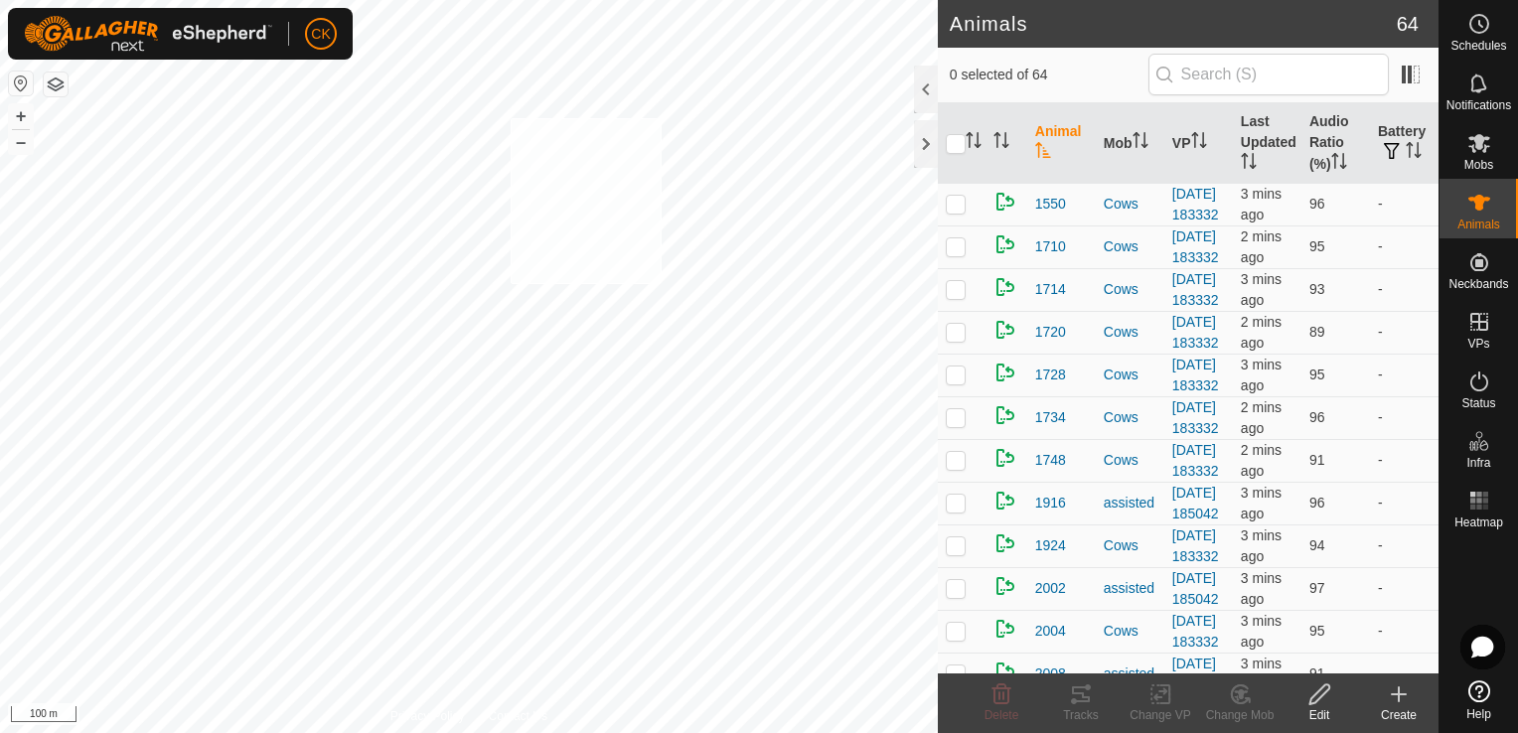
checkbox input "true"
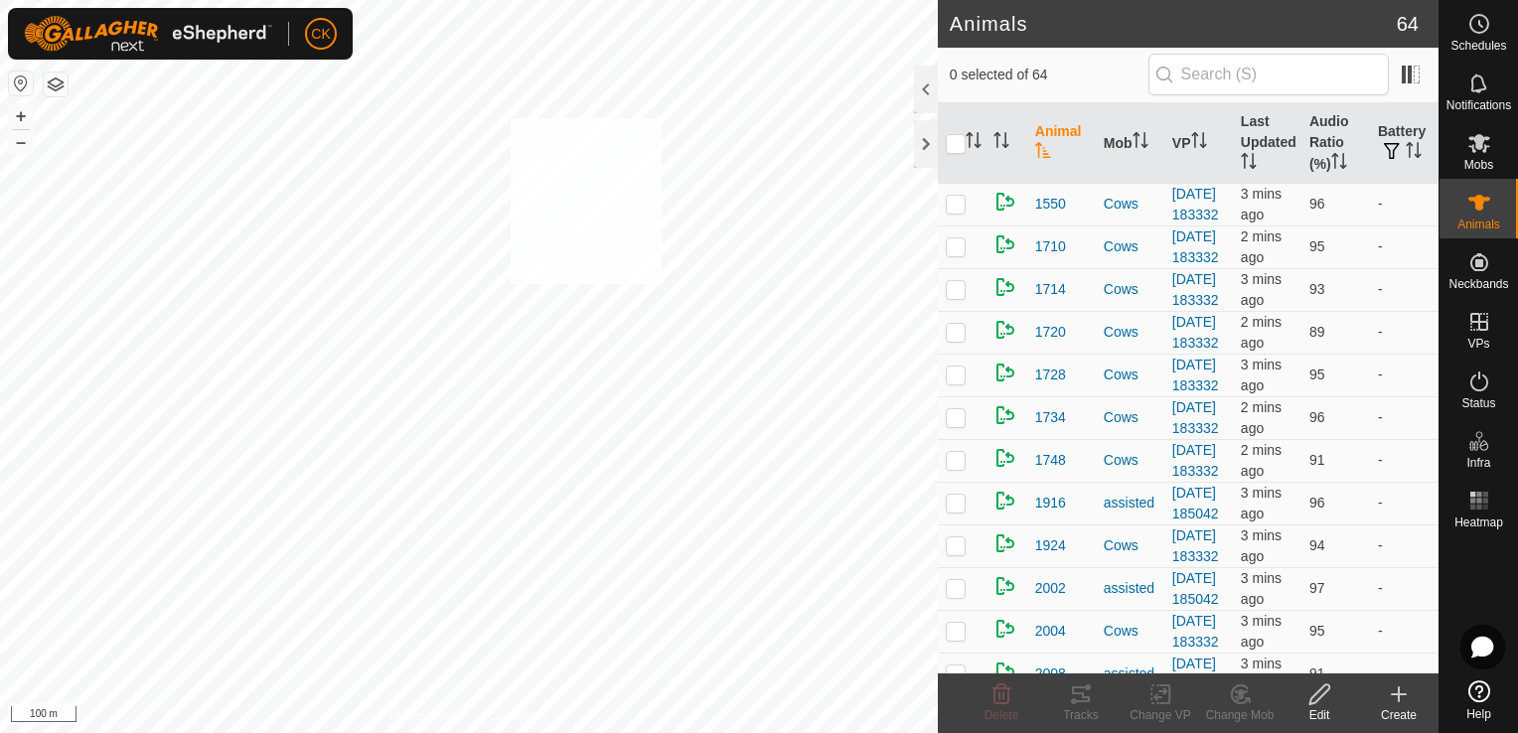
checkbox input "true"
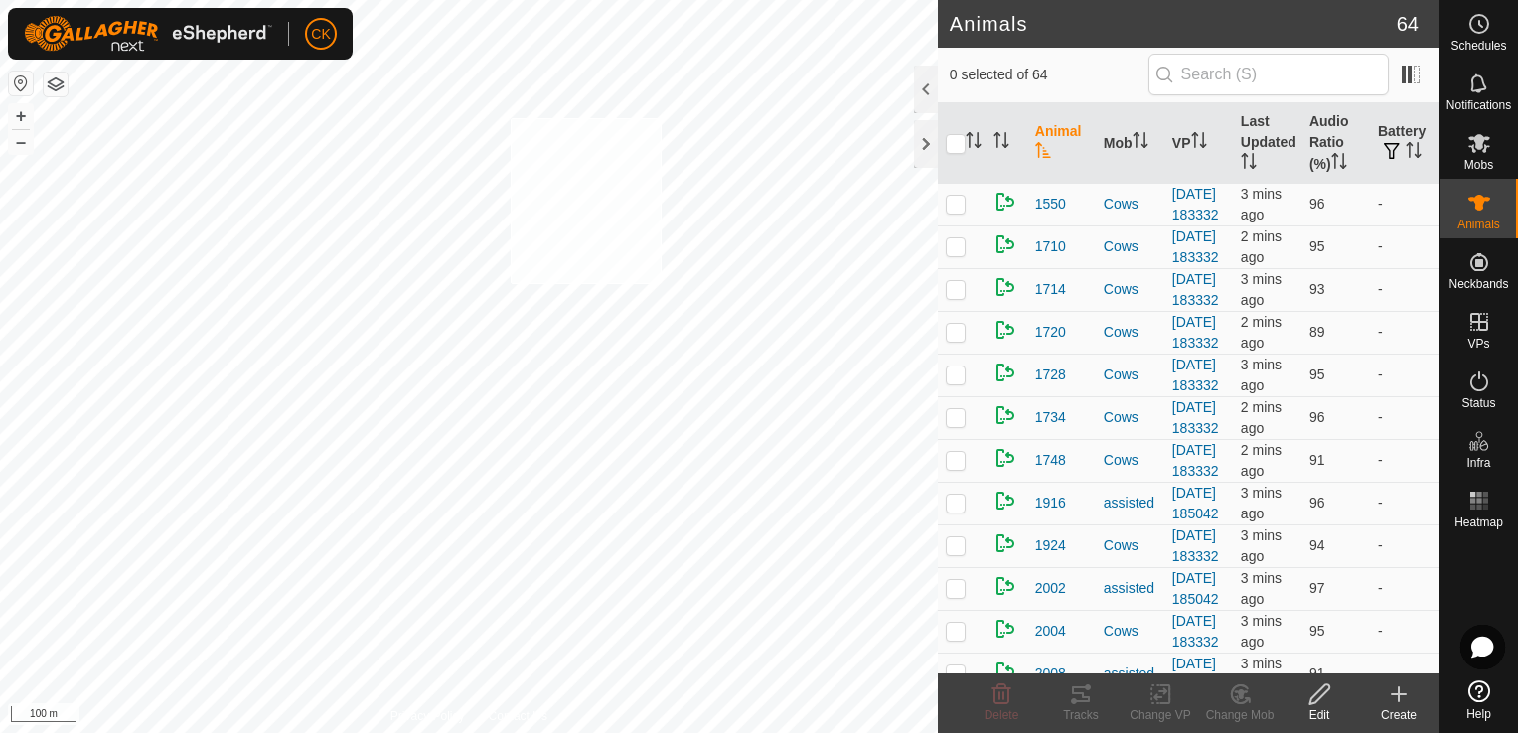
checkbox input "true"
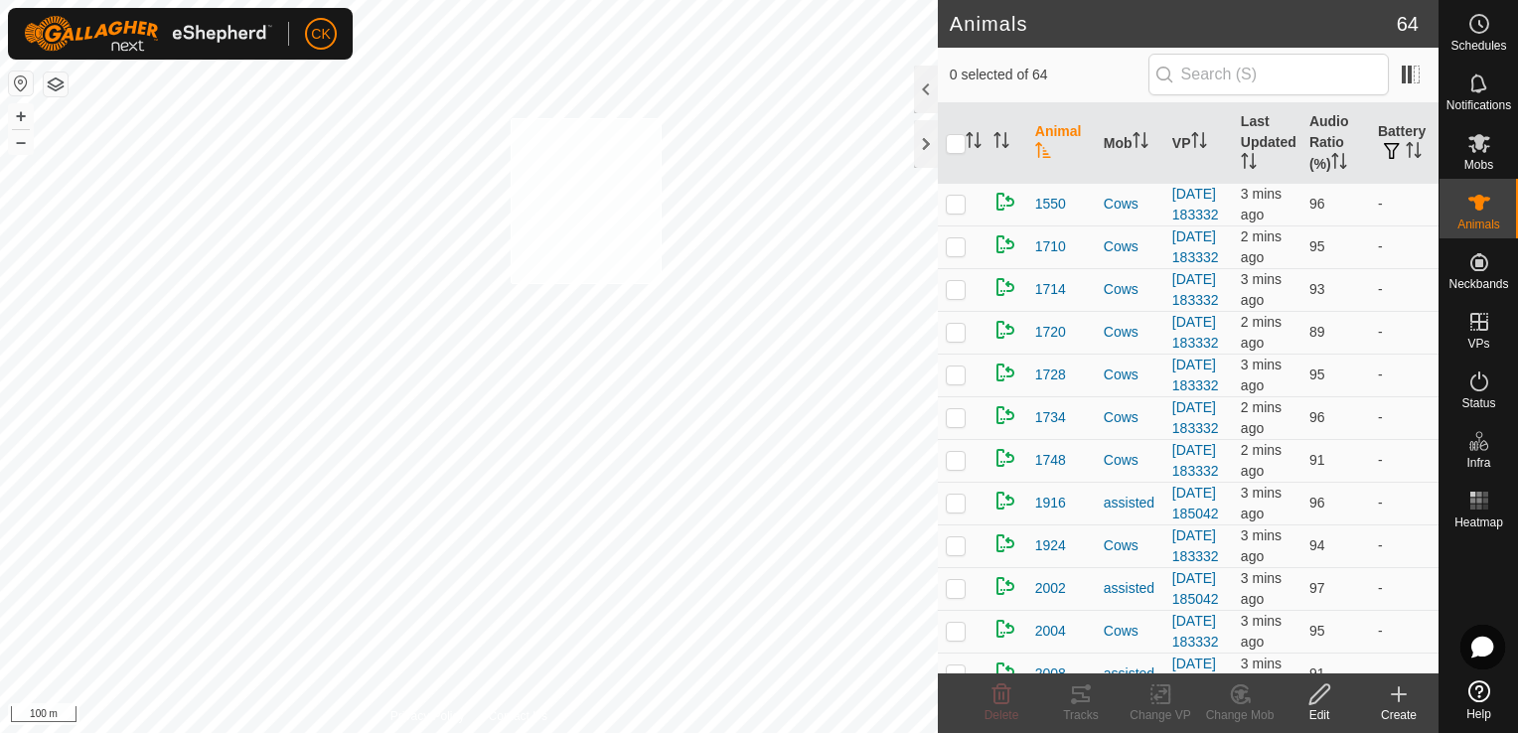
checkbox input "true"
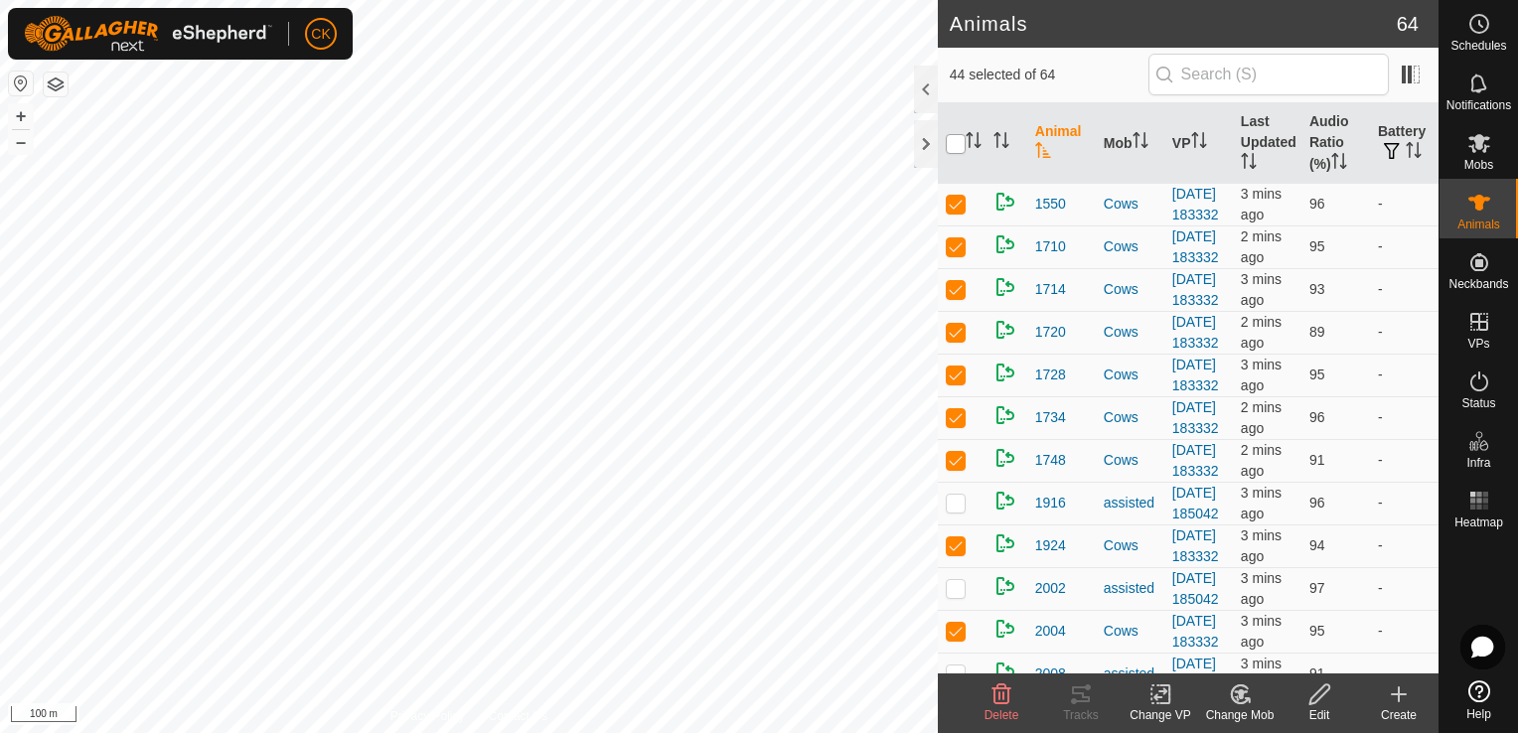
click at [950, 141] on input "checkbox" at bounding box center [956, 144] width 20 height 20
checkbox input "true"
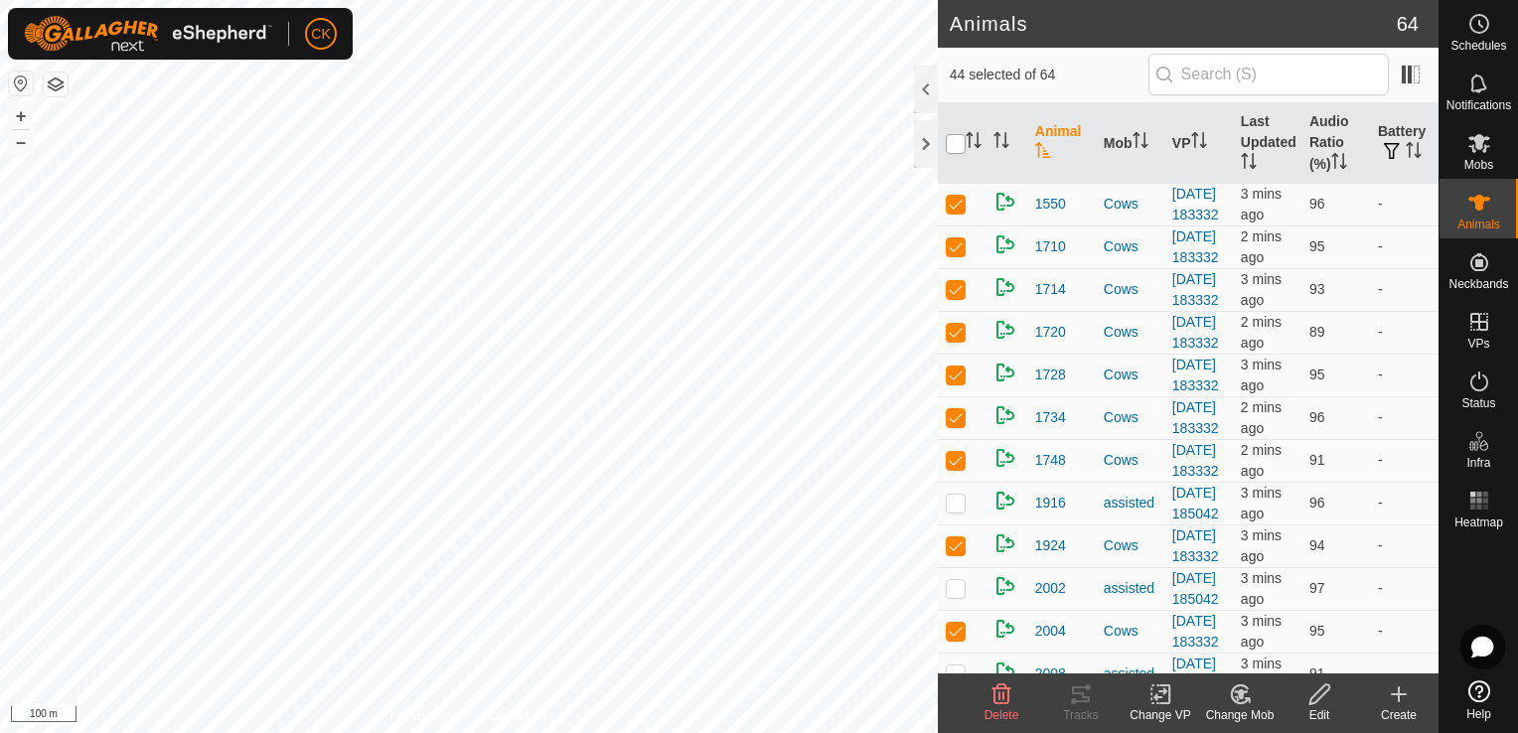
checkbox input "true"
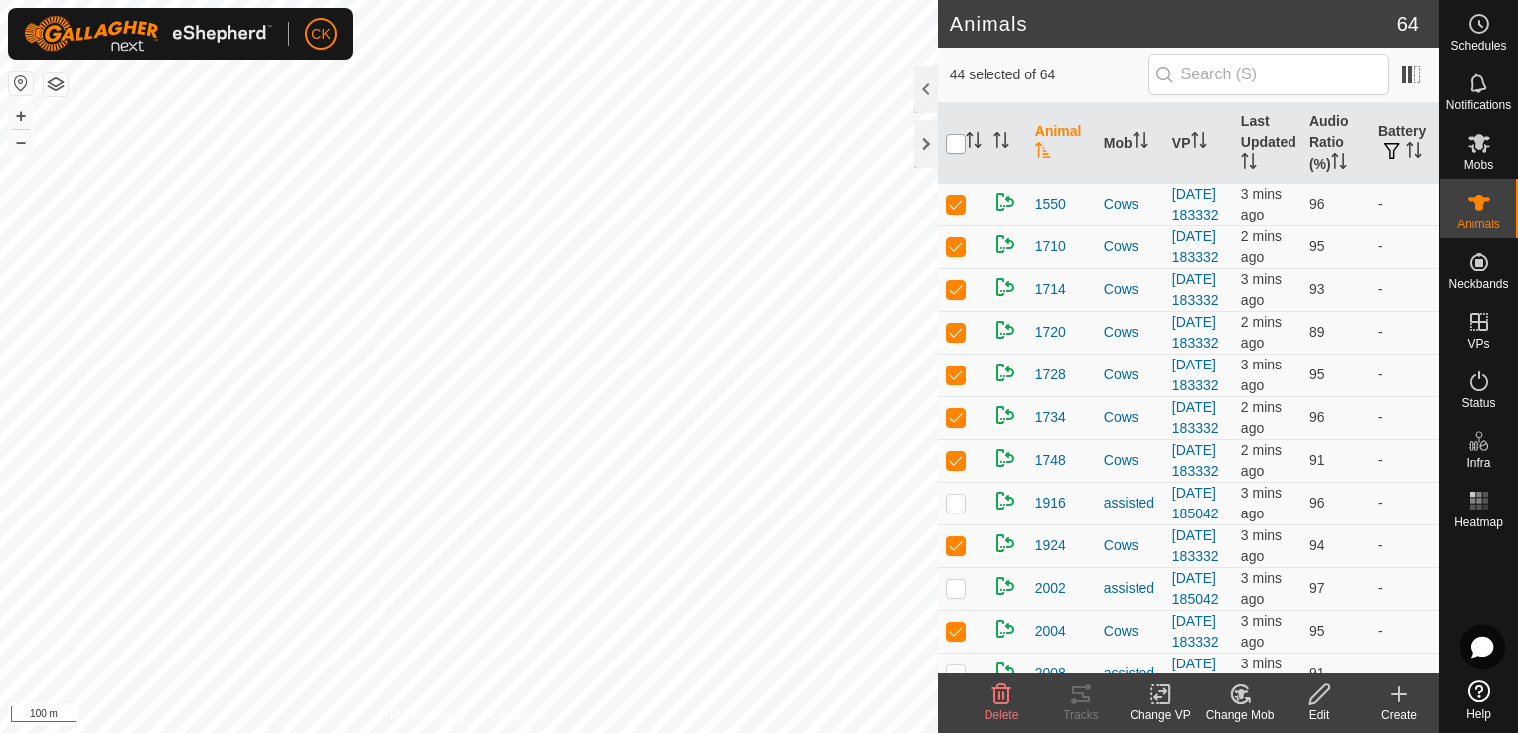
checkbox input "true"
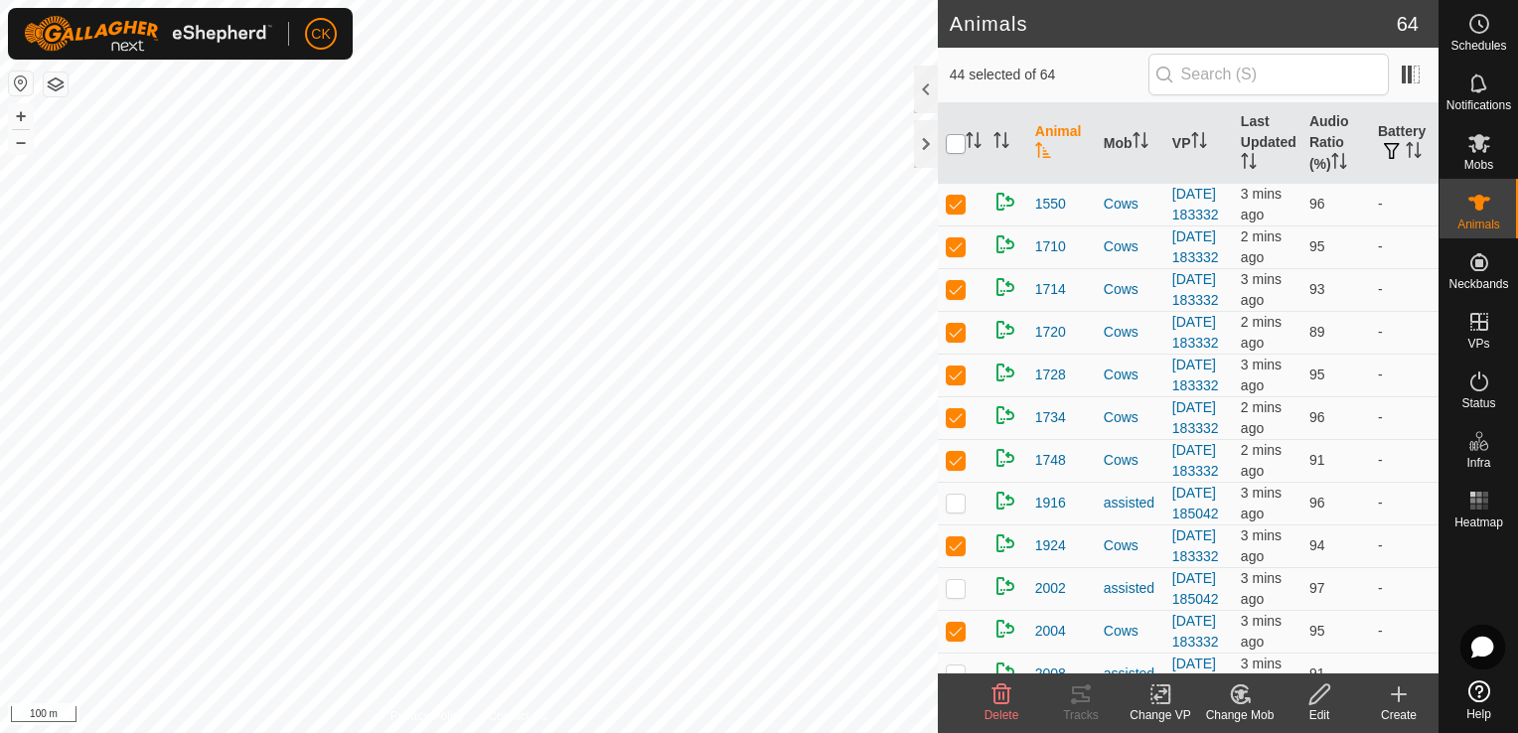
checkbox input "true"
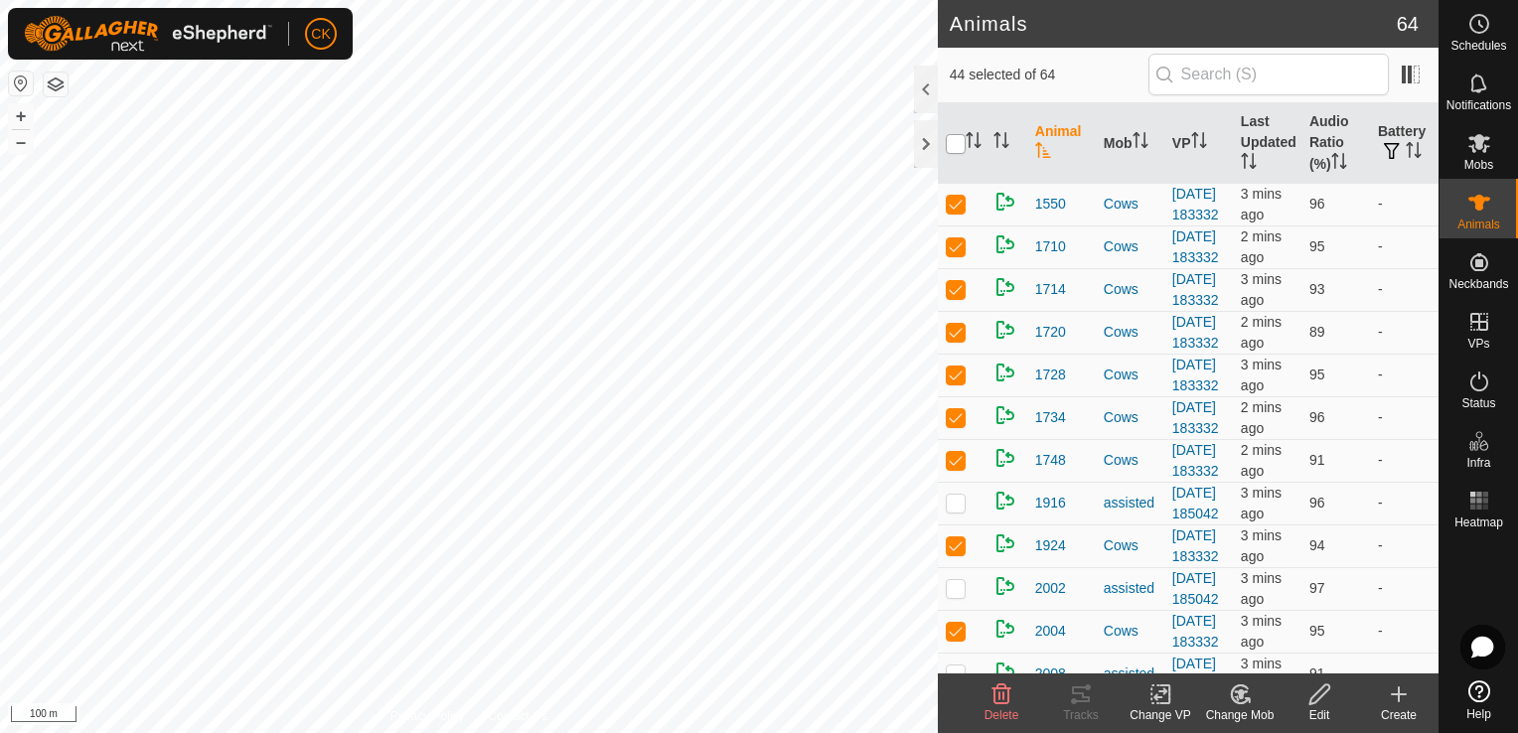
checkbox input "true"
click at [950, 141] on input "checkbox" at bounding box center [956, 144] width 20 height 20
checkbox input "false"
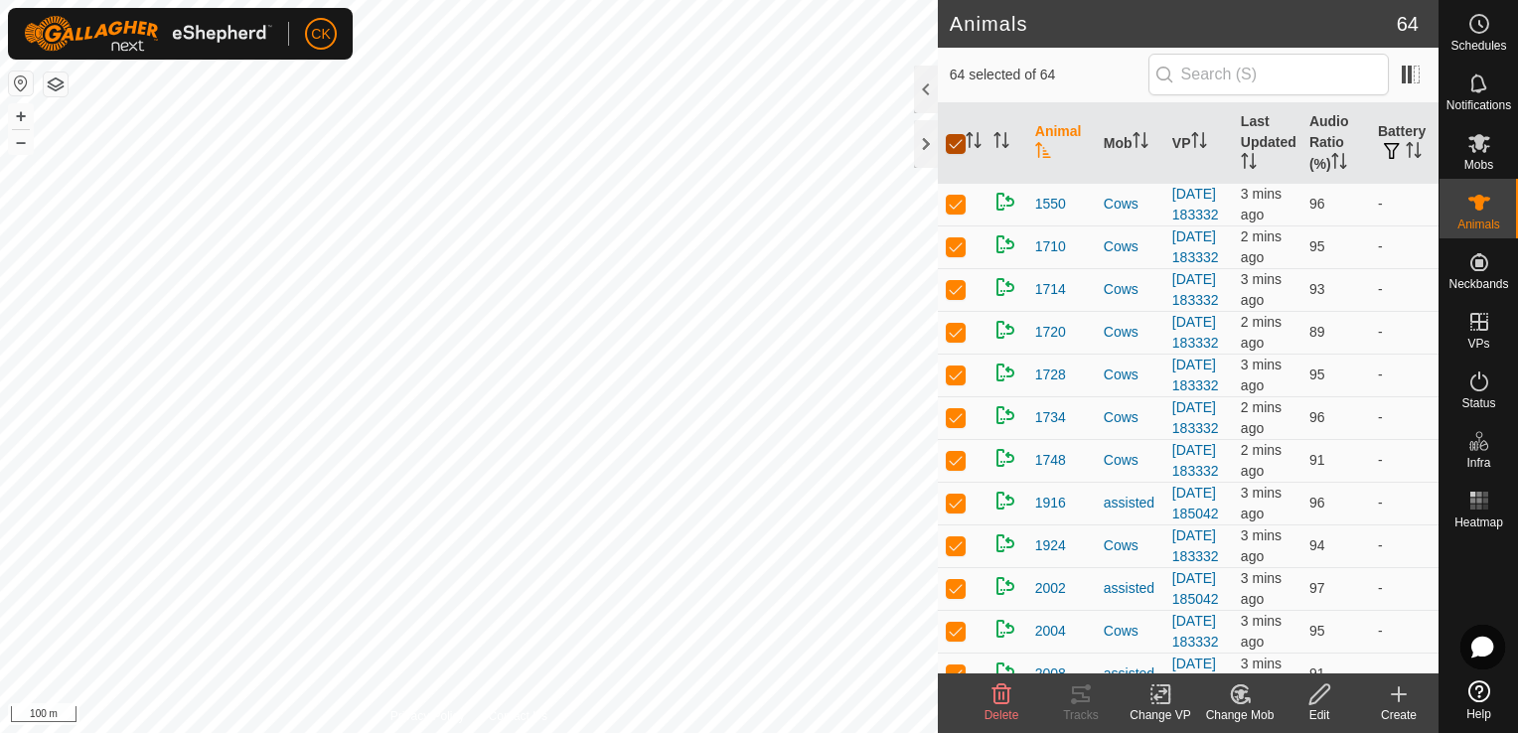
checkbox input "false"
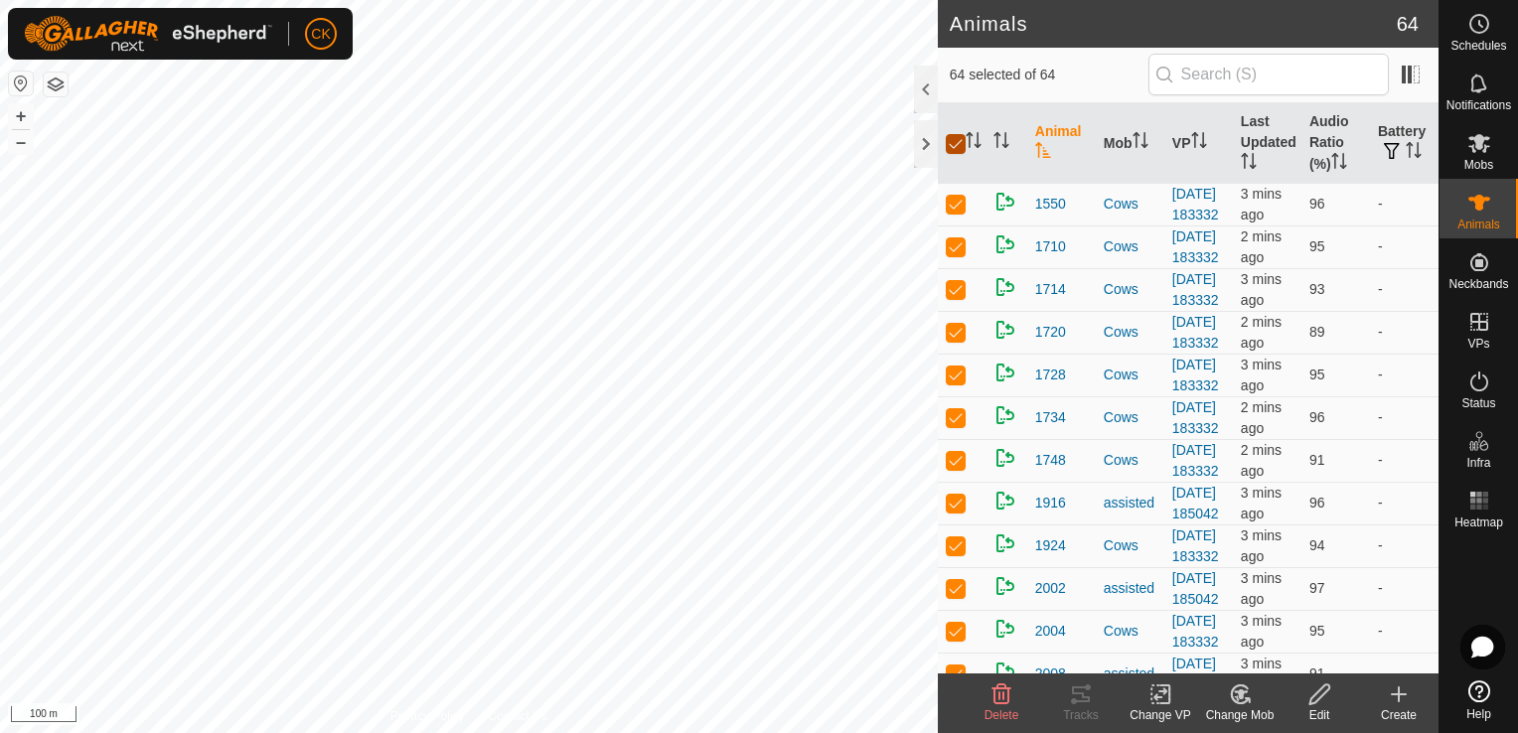
checkbox input "false"
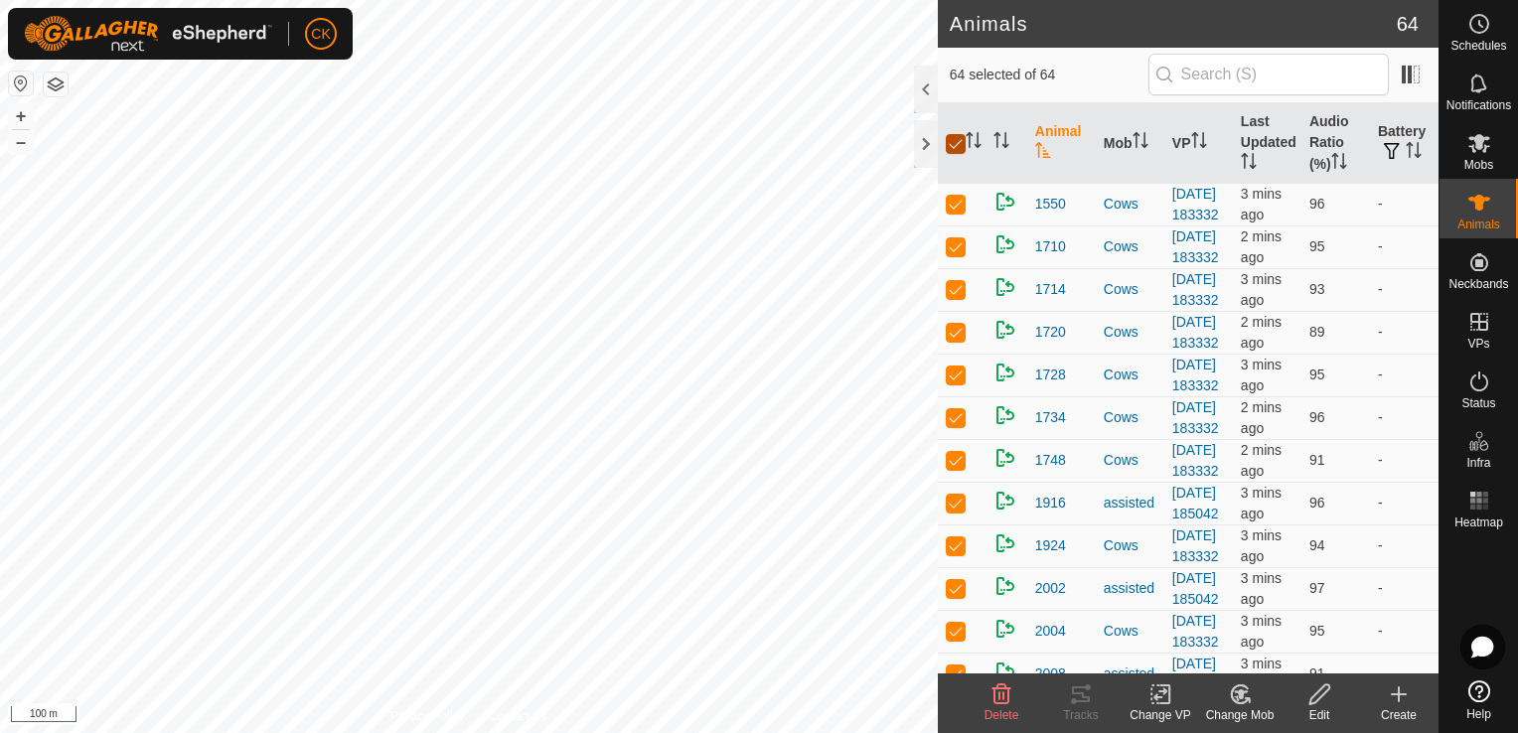
checkbox input "false"
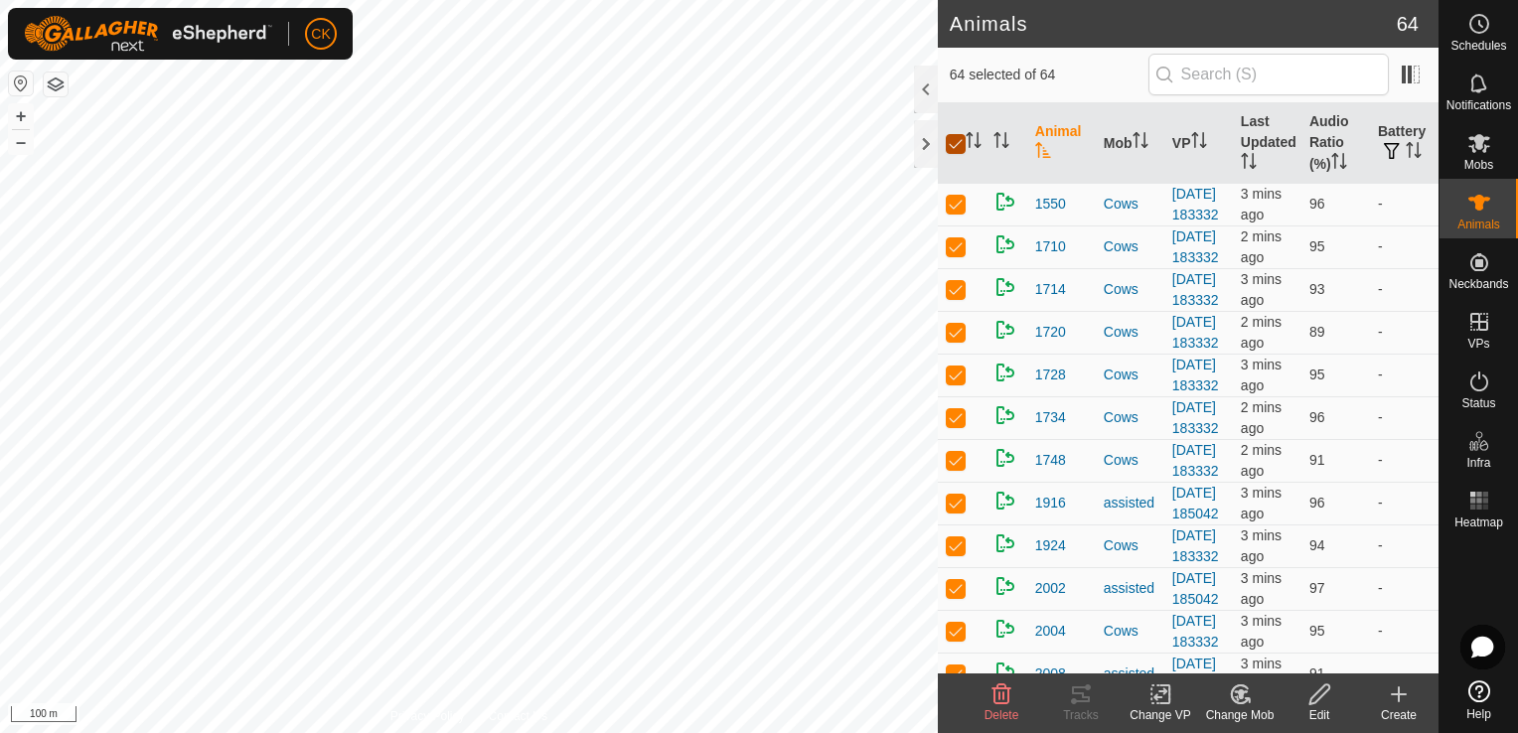
checkbox input "false"
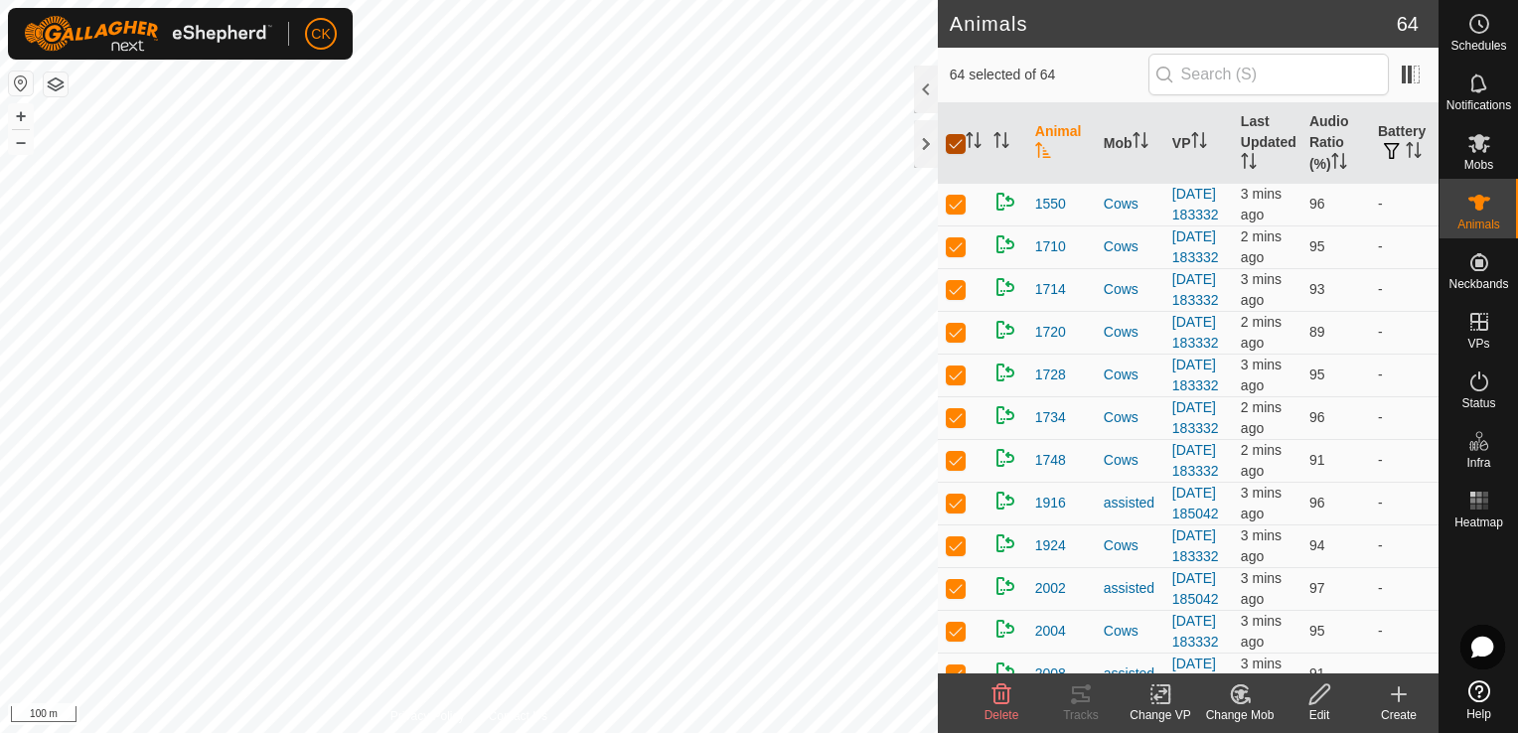
checkbox input "false"
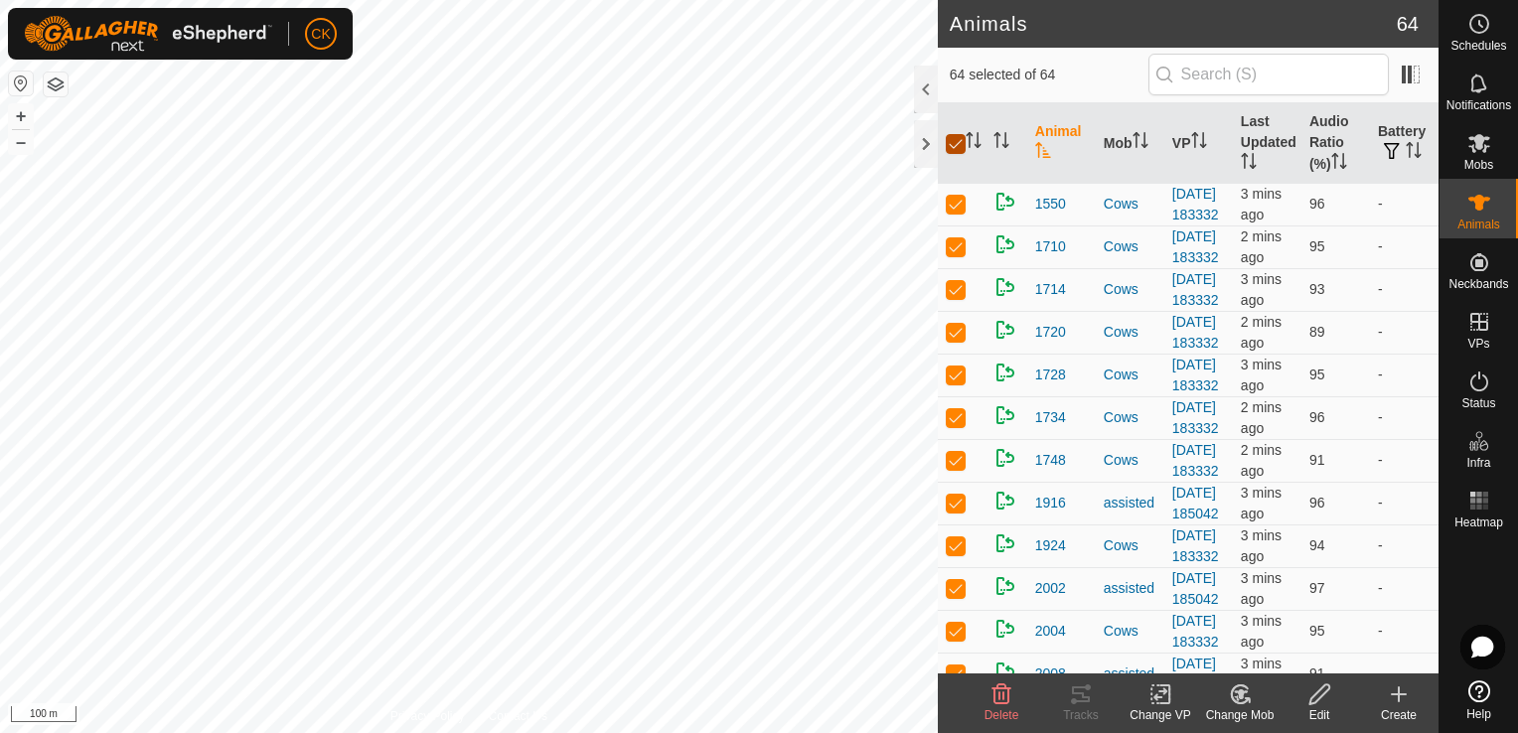
checkbox input "false"
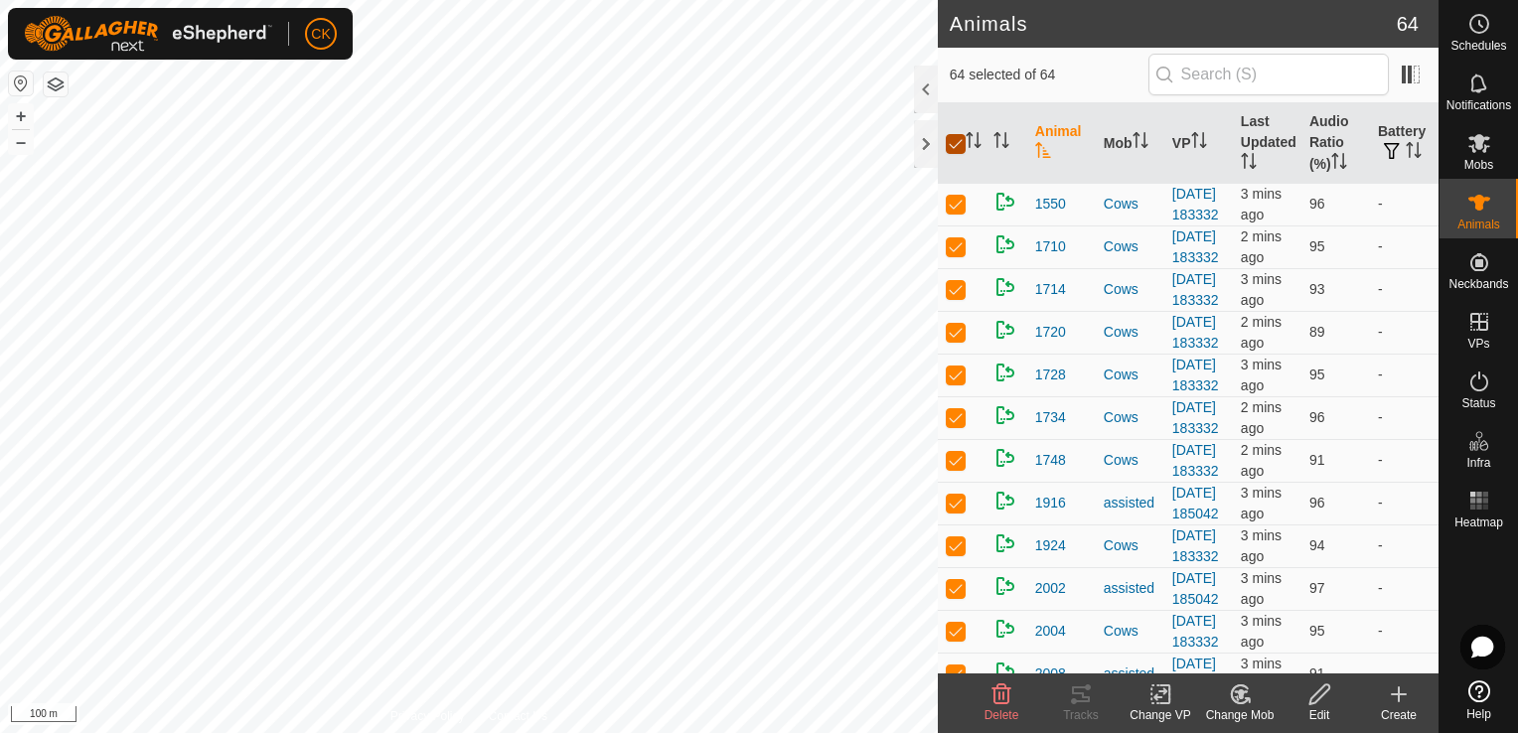
checkbox input "false"
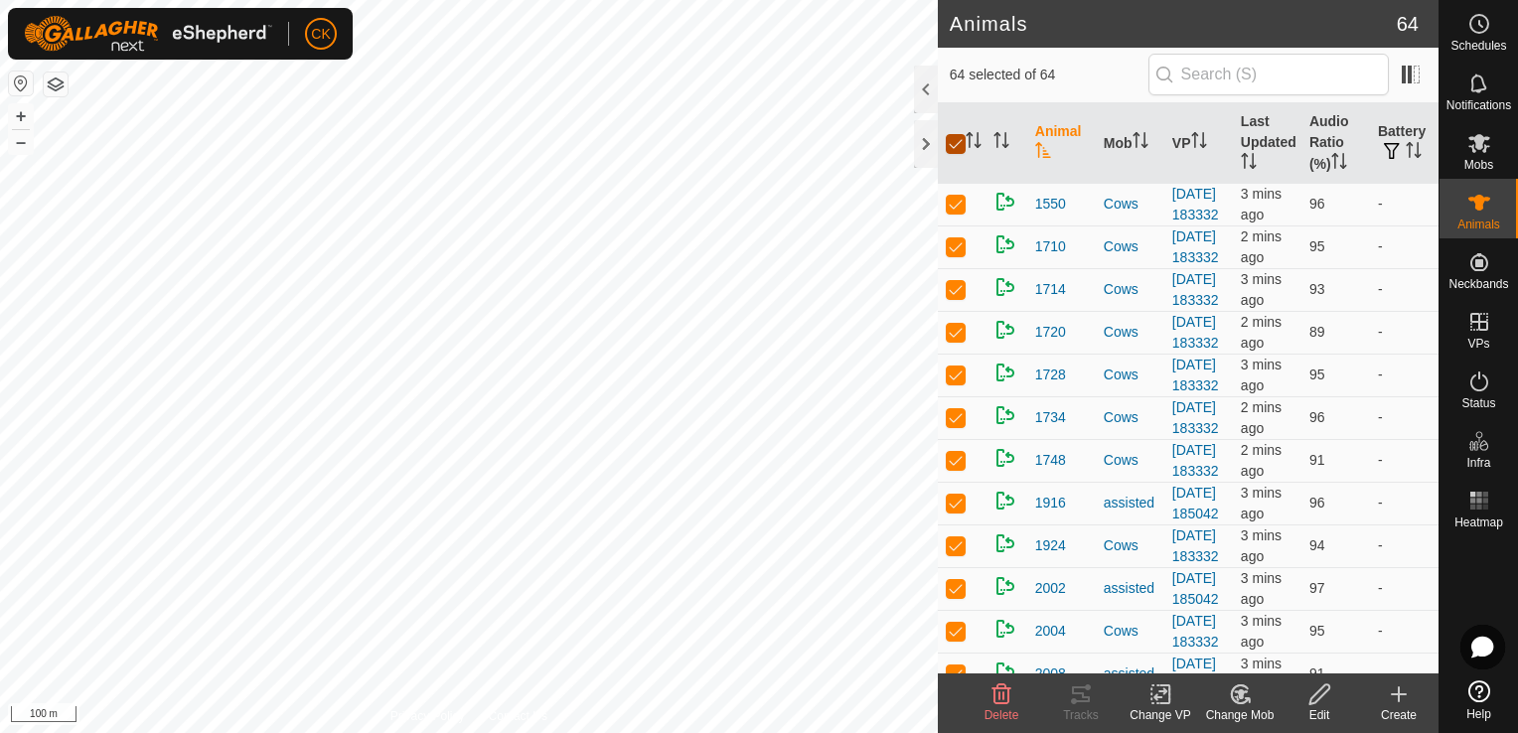
checkbox input "false"
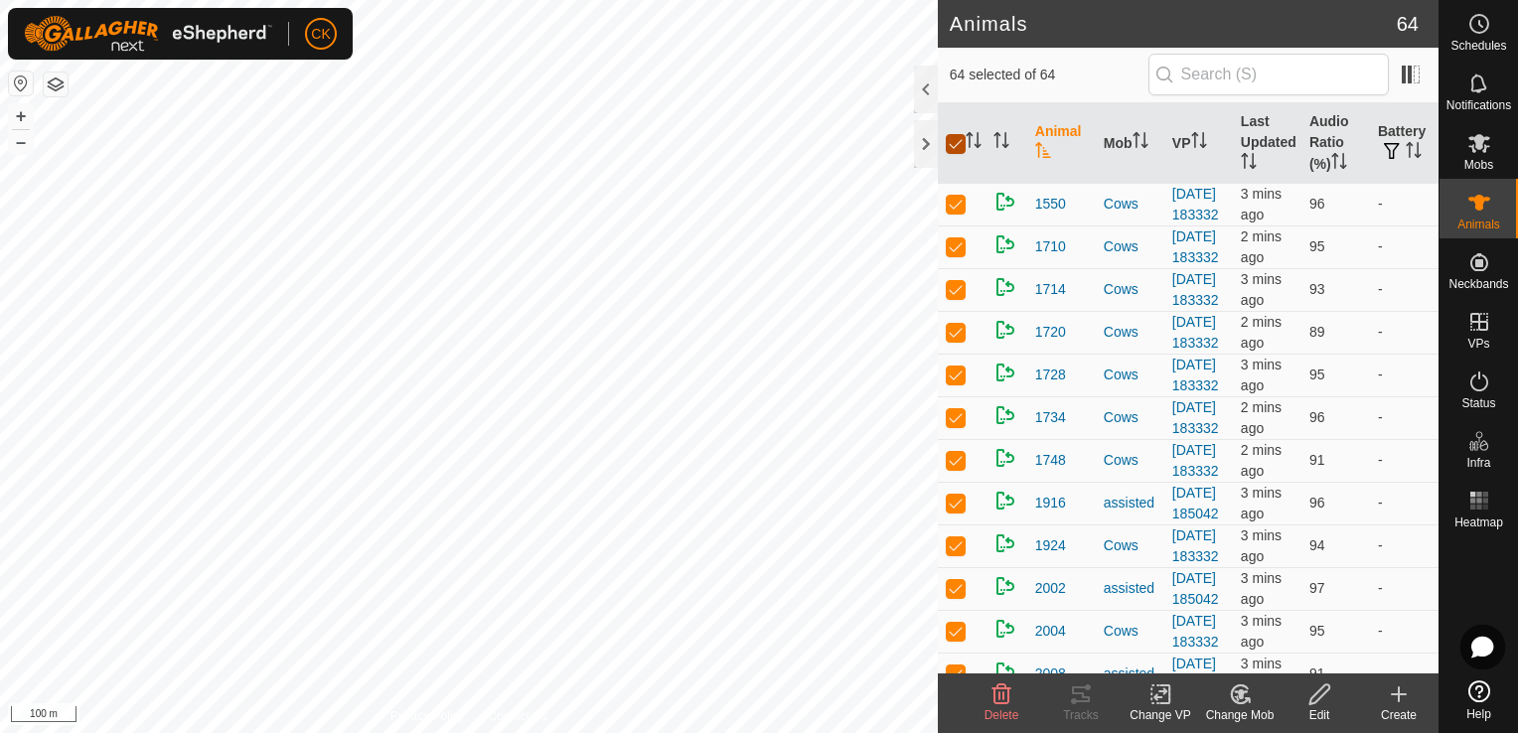
checkbox input "false"
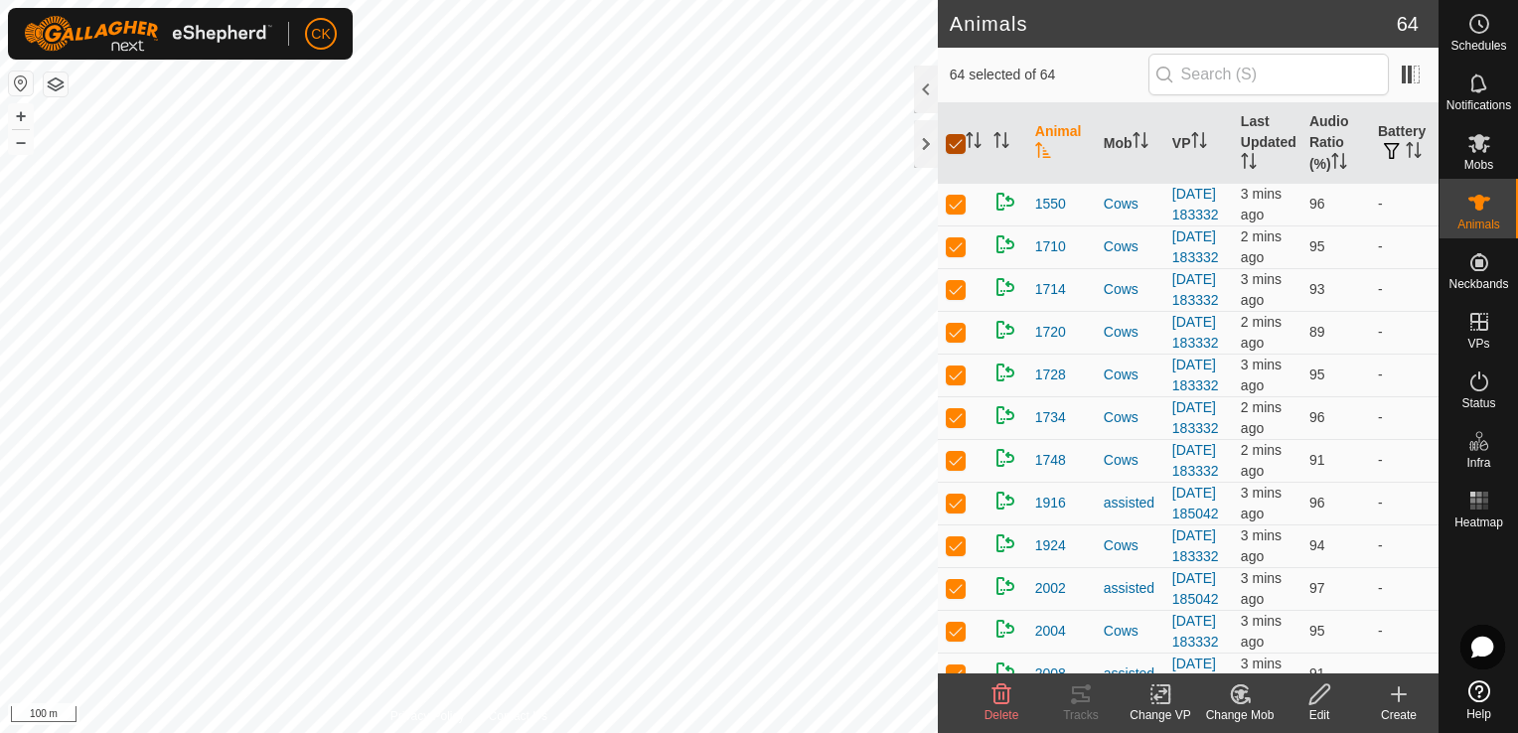
checkbox input "false"
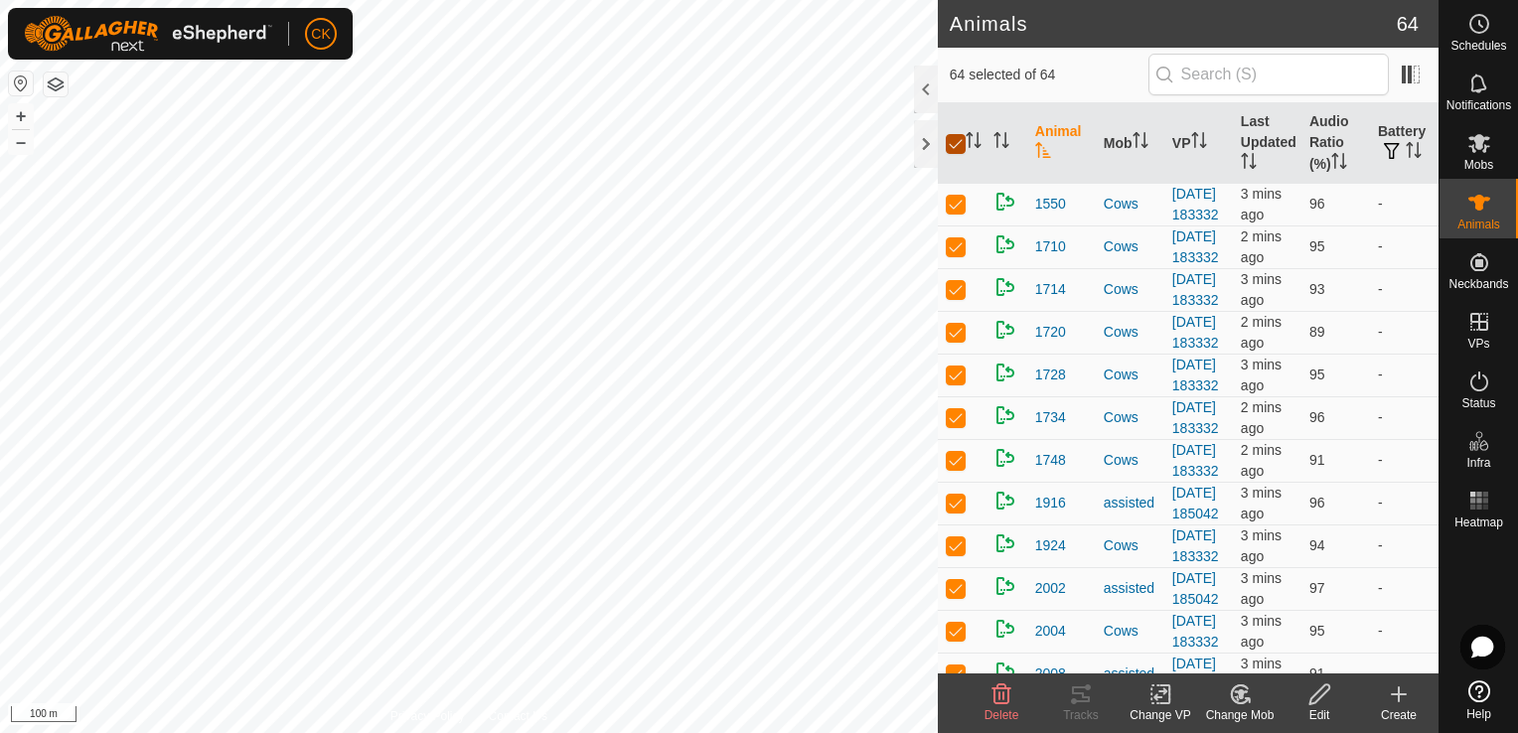
checkbox input "false"
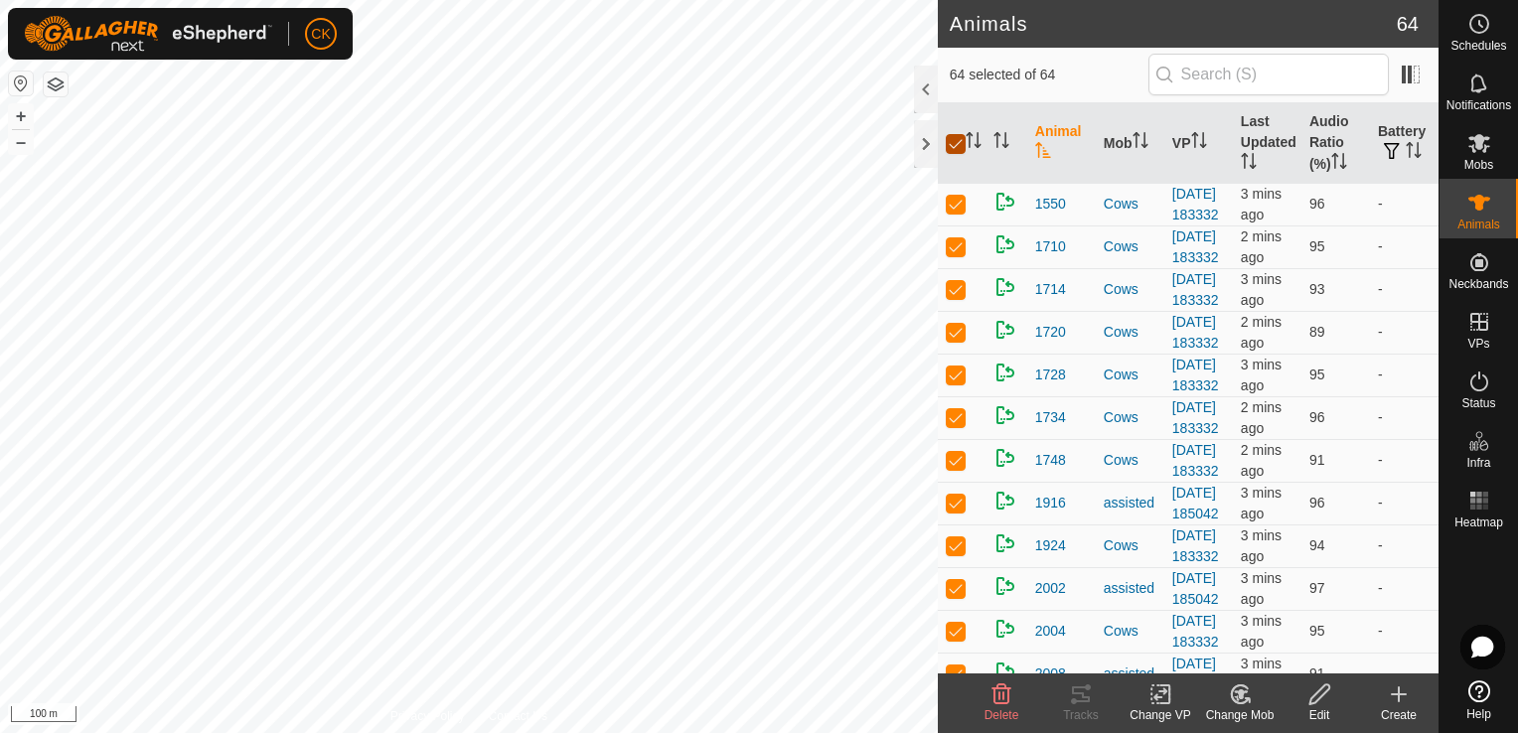
checkbox input "false"
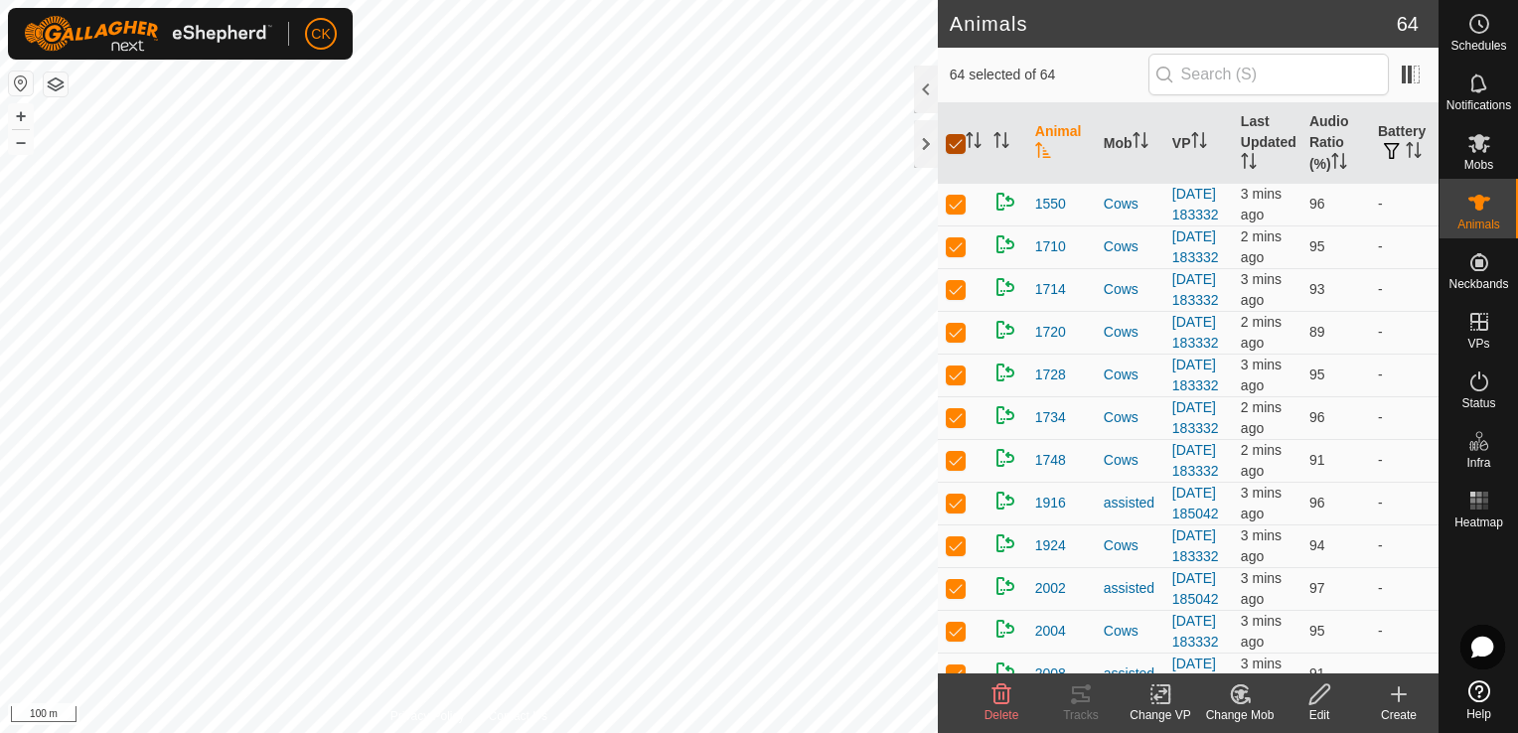
checkbox input "false"
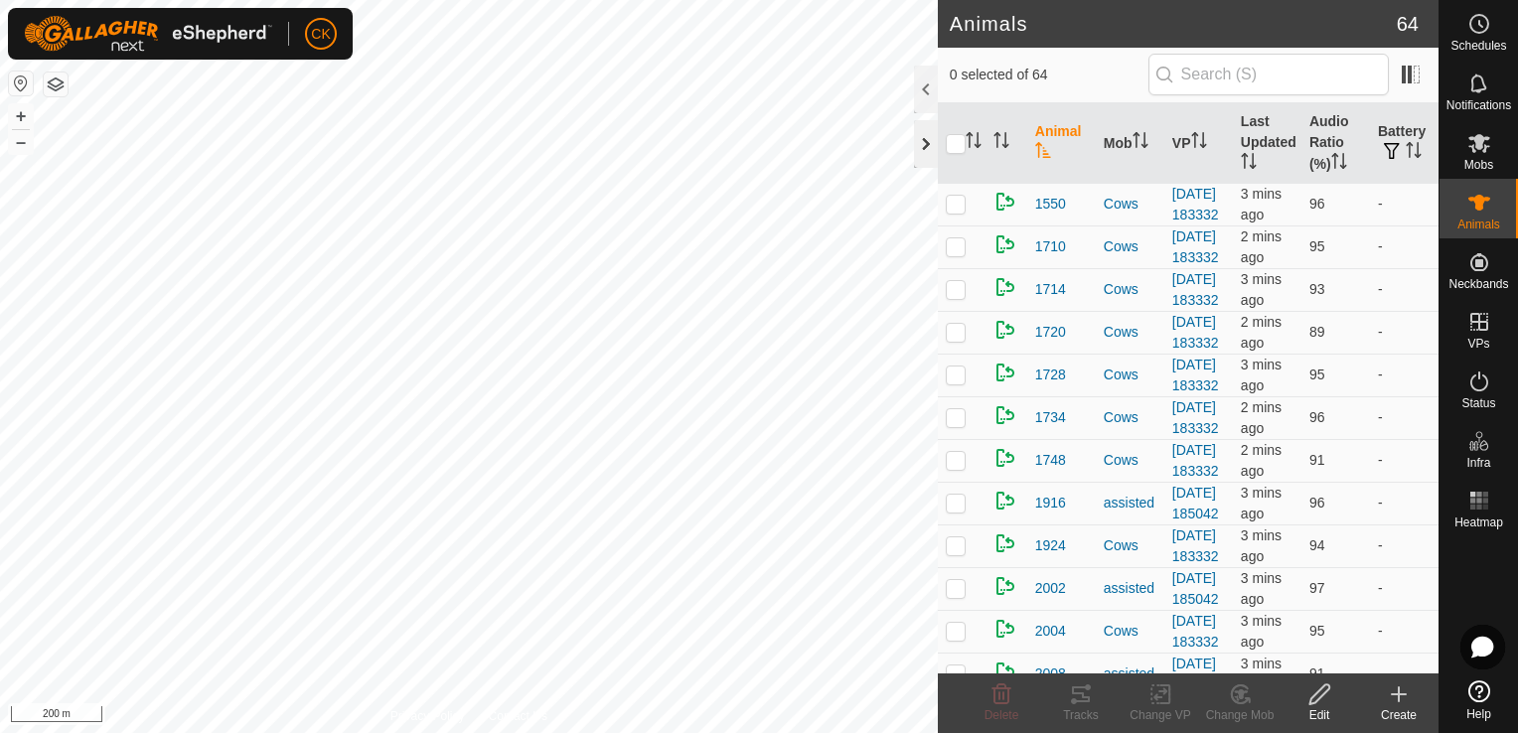
click at [917, 152] on div at bounding box center [926, 144] width 24 height 48
